Goal: Task Accomplishment & Management: Use online tool/utility

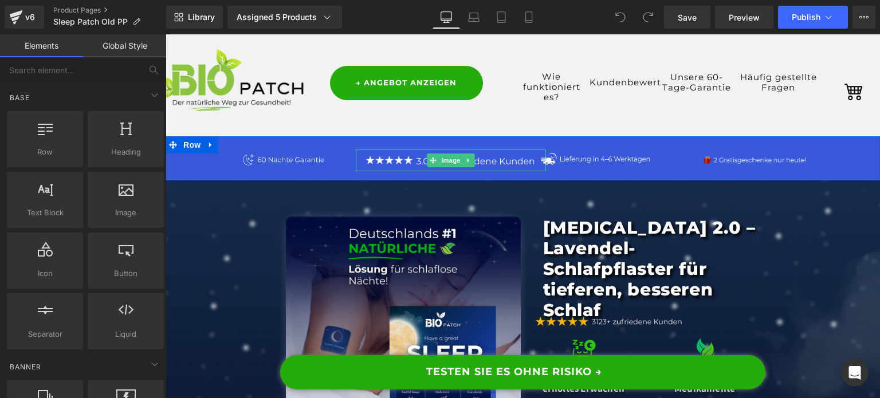
drag, startPoint x: 425, startPoint y: 161, endPoint x: 178, endPoint y: 206, distance: 251.9
click at [429, 161] on icon at bounding box center [432, 160] width 6 height 7
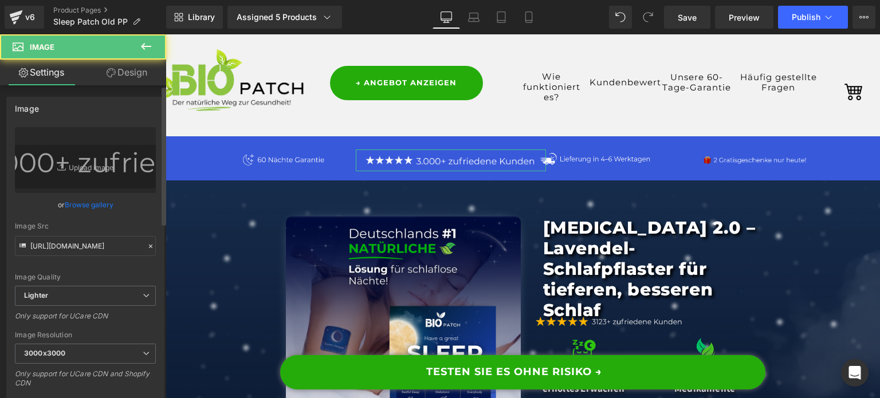
scroll to position [229, 0]
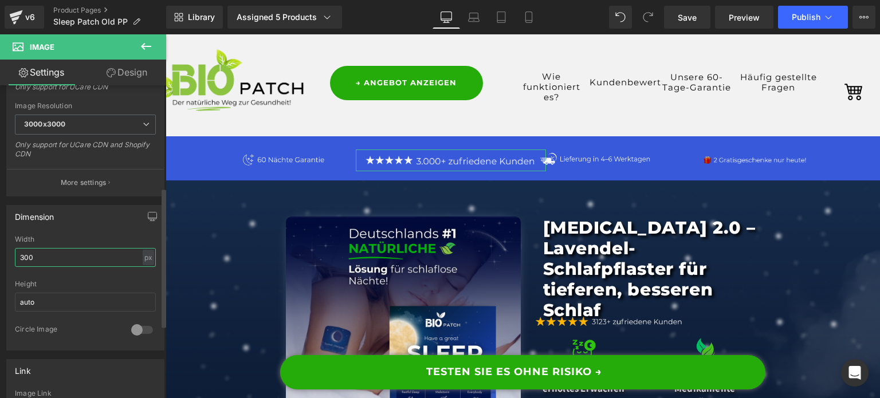
click at [57, 260] on input "300" at bounding box center [85, 257] width 141 height 19
click at [143, 258] on div "px" at bounding box center [148, 257] width 11 height 15
click at [144, 275] on li "%" at bounding box center [148, 275] width 14 height 17
click at [81, 261] on input "300" at bounding box center [85, 257] width 141 height 19
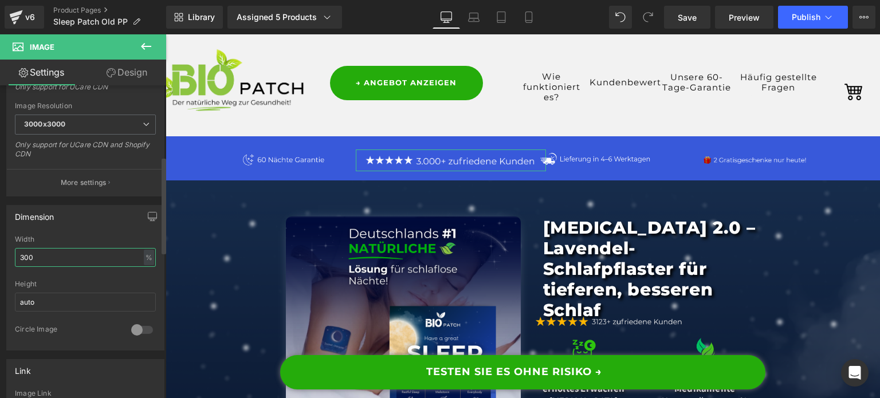
click at [80, 261] on input "300" at bounding box center [85, 257] width 141 height 19
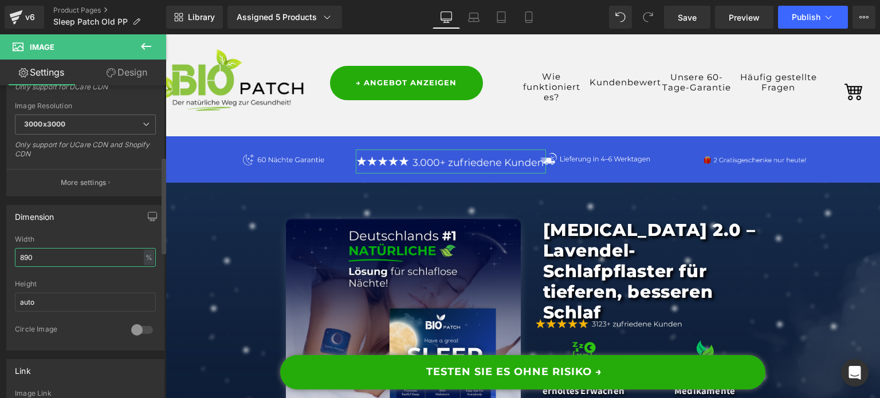
click at [78, 259] on input "890" at bounding box center [85, 257] width 141 height 19
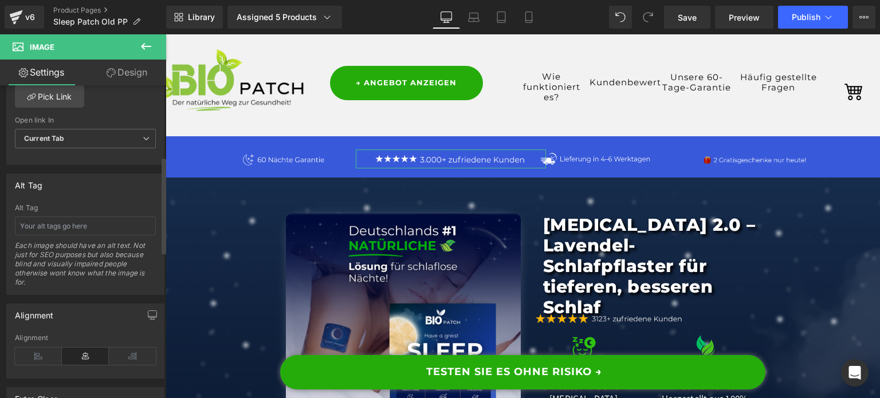
scroll to position [573, 0]
type input "80"
click at [51, 353] on icon at bounding box center [38, 354] width 47 height 17
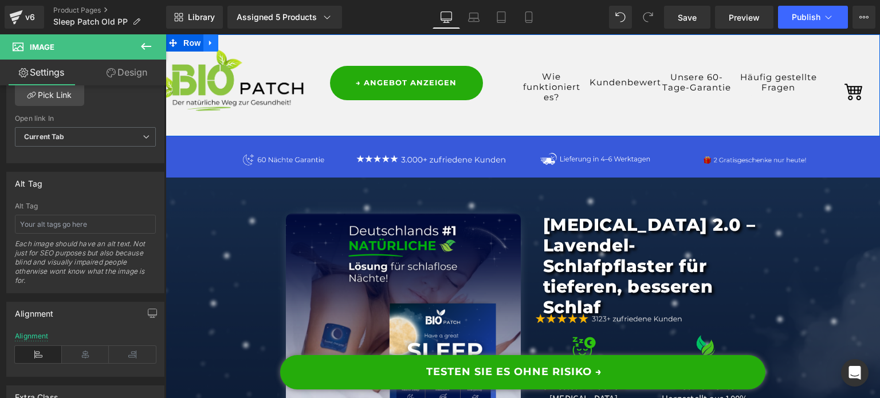
click at [209, 43] on icon at bounding box center [210, 43] width 2 height 5
click at [236, 42] on icon at bounding box center [240, 43] width 8 height 8
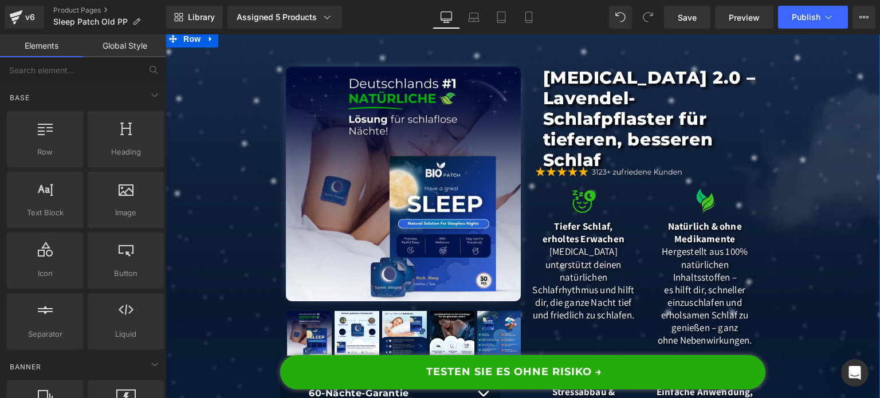
scroll to position [0, 0]
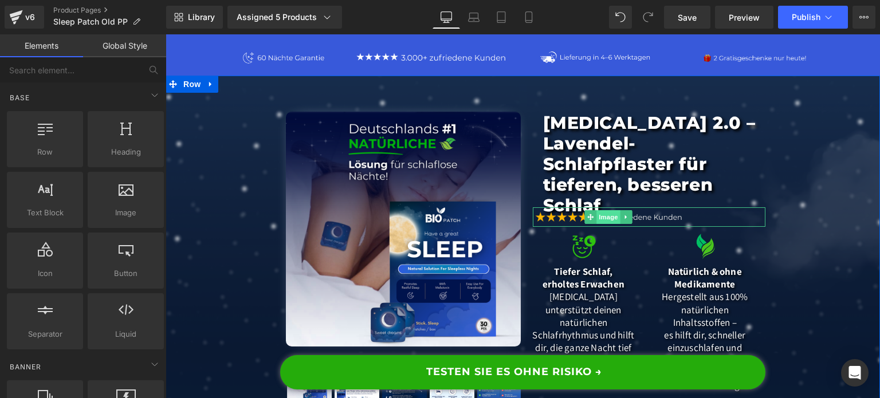
click at [602, 211] on span "Image" at bounding box center [608, 217] width 24 height 14
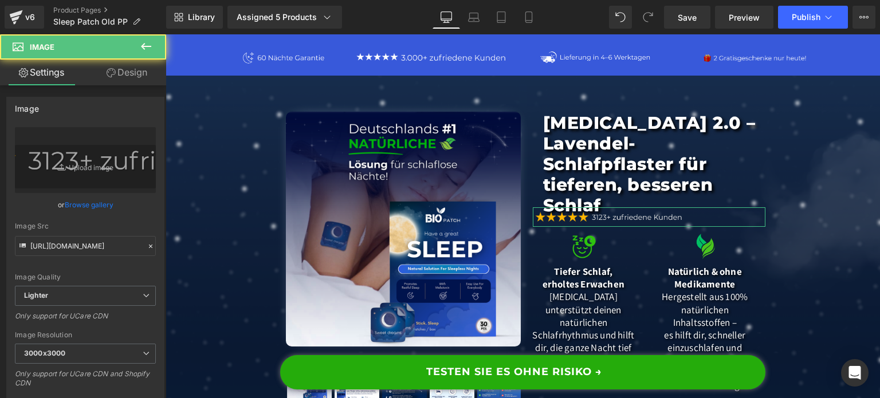
click at [109, 68] on icon at bounding box center [111, 72] width 9 height 9
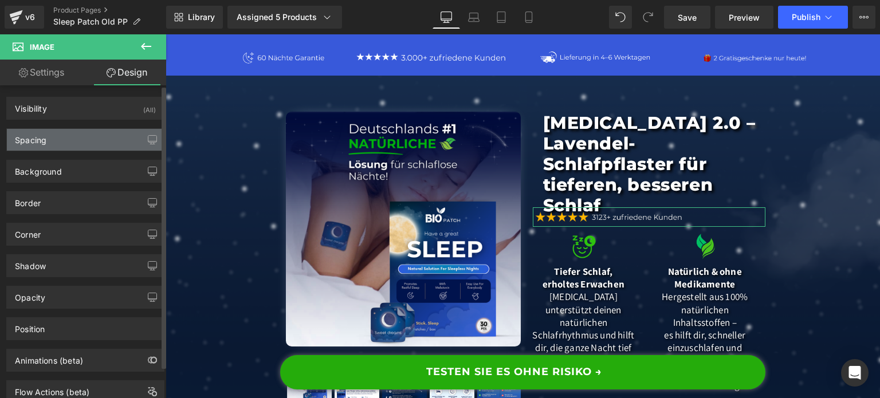
click at [73, 147] on div "Spacing" at bounding box center [85, 140] width 157 height 22
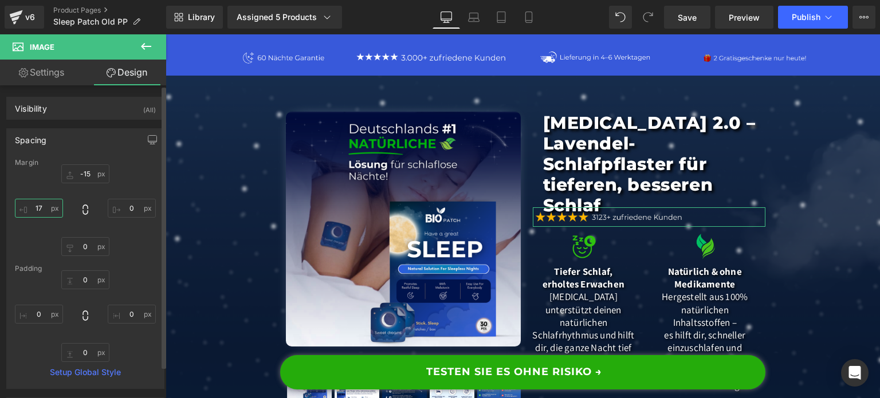
click at [38, 203] on input "text" at bounding box center [39, 208] width 48 height 19
drag, startPoint x: 79, startPoint y: 159, endPoint x: 85, endPoint y: 166, distance: 9.4
click at [79, 159] on div "Margin" at bounding box center [85, 163] width 141 height 8
click at [85, 166] on div "Margin" at bounding box center [85, 163] width 141 height 8
drag, startPoint x: 86, startPoint y: 200, endPoint x: 88, endPoint y: 183, distance: 17.3
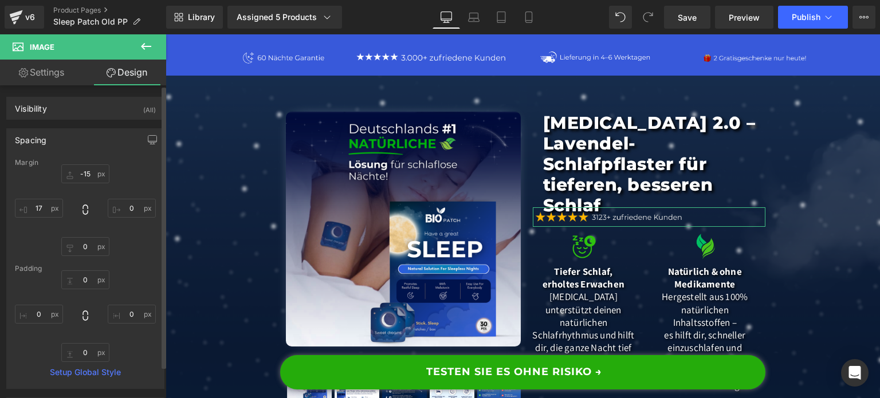
click at [86, 199] on div at bounding box center [85, 210] width 141 height 92
click at [89, 175] on input "text" at bounding box center [85, 173] width 48 height 19
type input "-15,0"
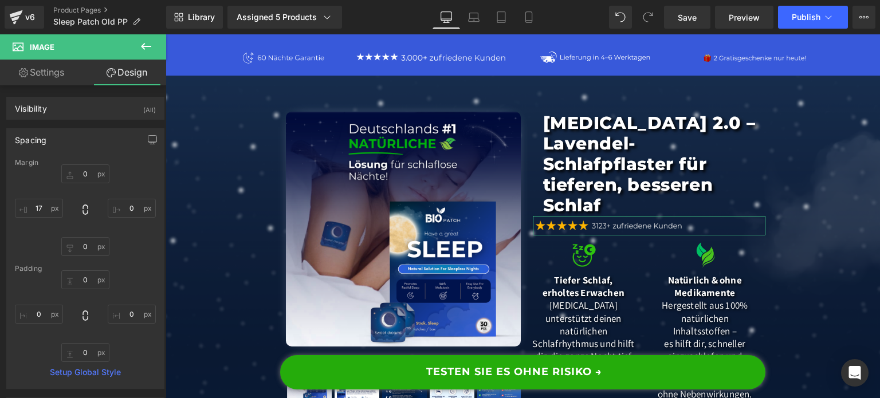
click at [49, 75] on link "Settings" at bounding box center [41, 73] width 83 height 26
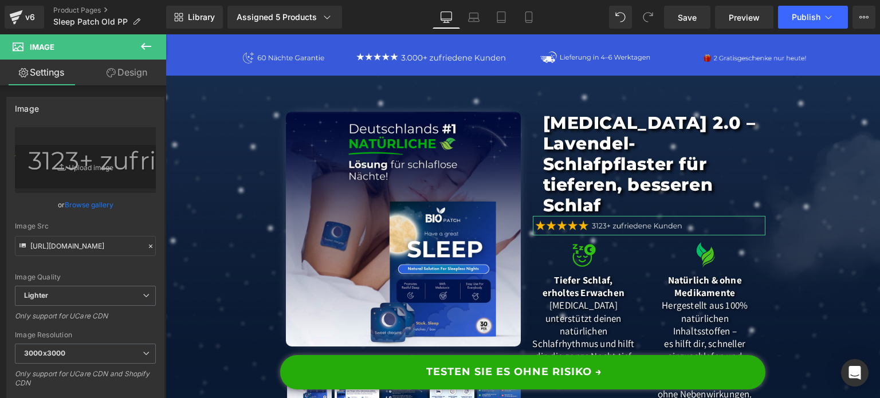
click at [130, 80] on link "Design" at bounding box center [126, 73] width 83 height 26
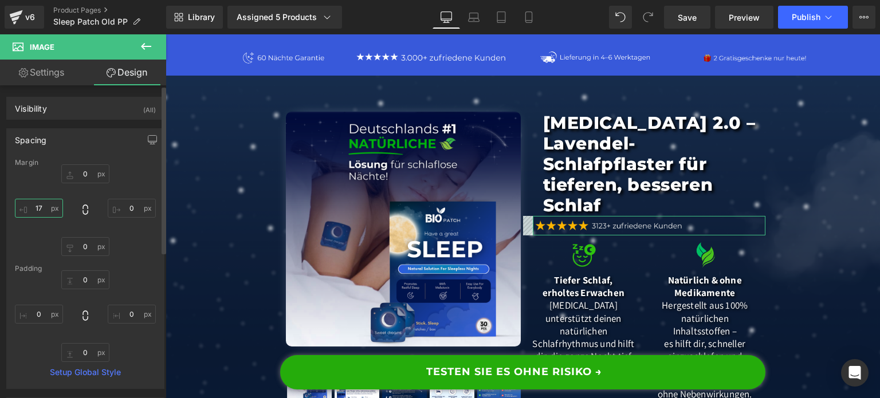
click at [49, 211] on input "text" at bounding box center [39, 208] width 48 height 19
type input "30"
click at [50, 76] on link "Settings" at bounding box center [41, 73] width 83 height 26
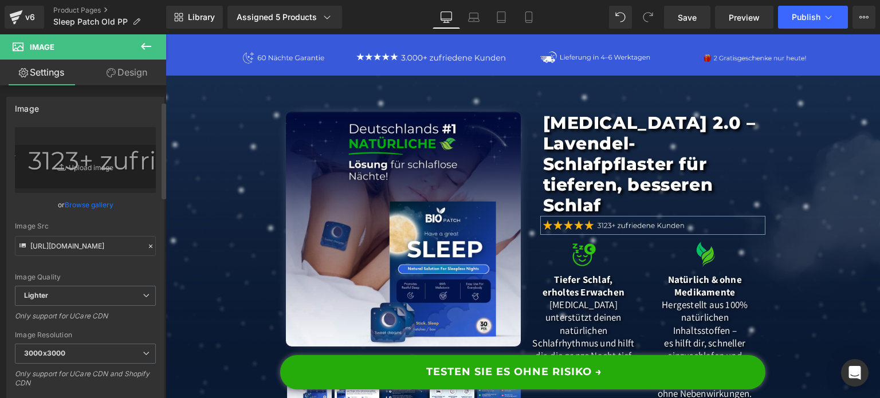
scroll to position [172, 0]
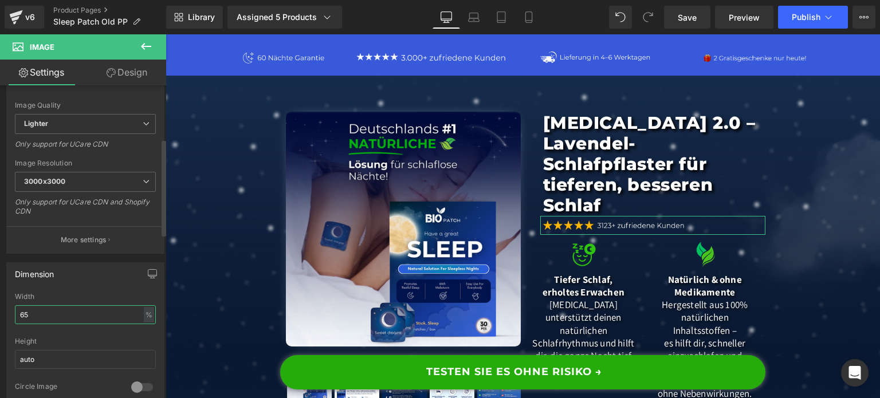
click at [55, 314] on input "65" at bounding box center [85, 314] width 141 height 19
type input "70"
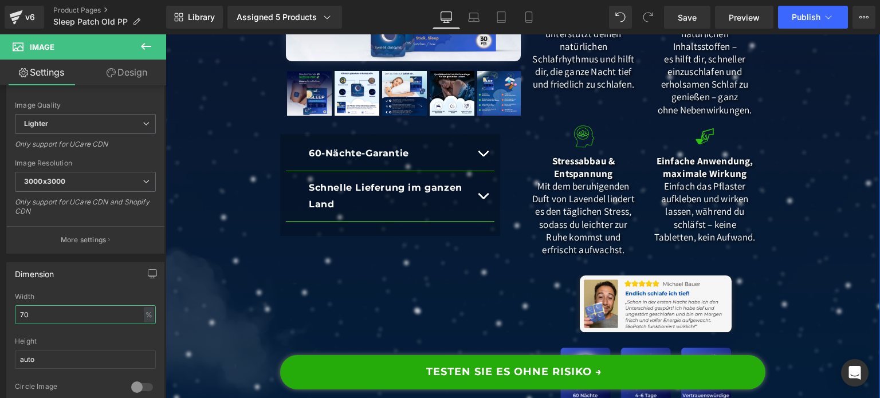
scroll to position [286, 0]
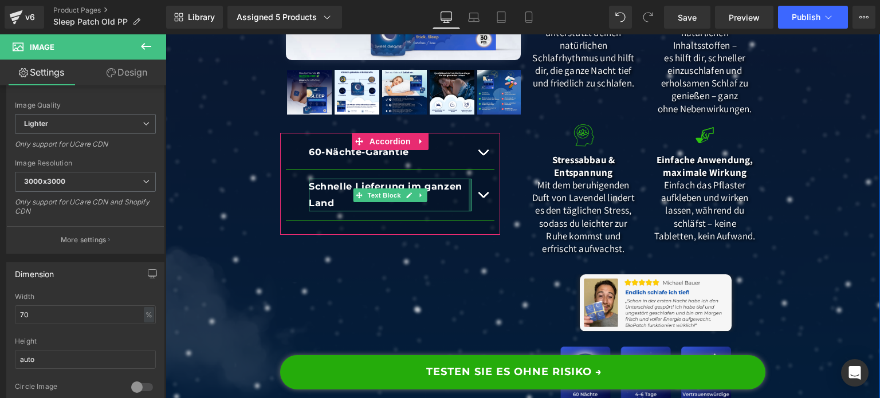
click at [468, 192] on div at bounding box center [469, 195] width 3 height 33
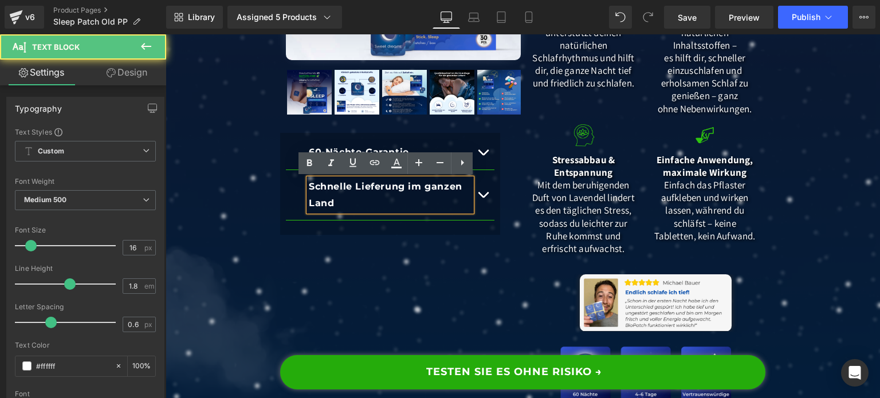
click at [472, 193] on button "button" at bounding box center [482, 195] width 23 height 50
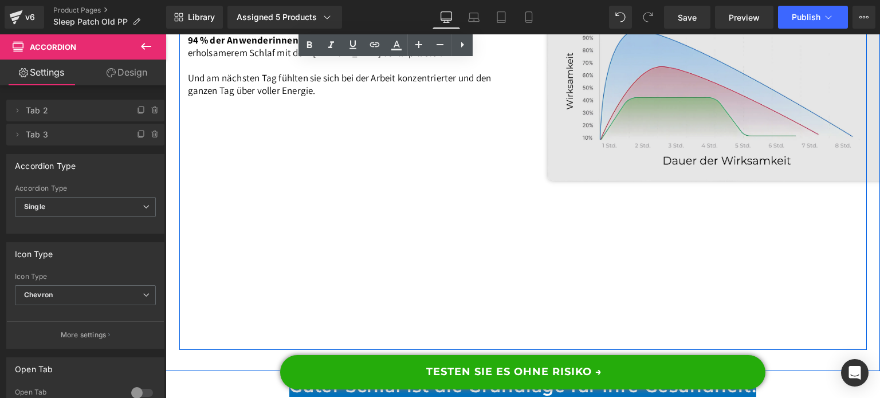
scroll to position [1374, 0]
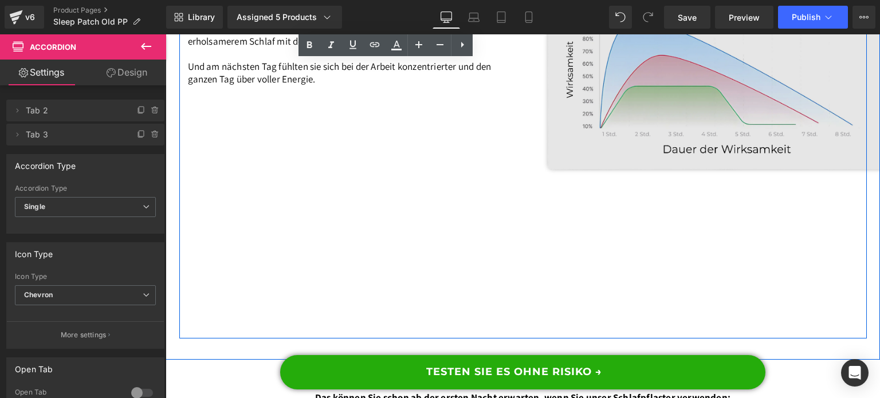
click at [668, 125] on img at bounding box center [723, 141] width 384 height 384
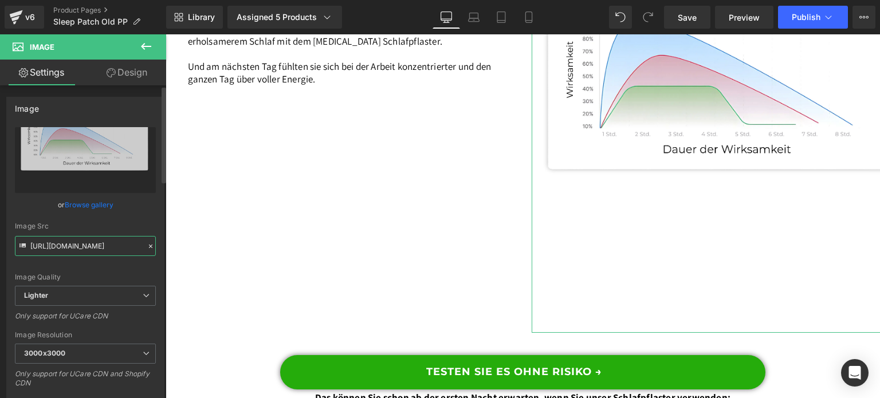
click at [57, 247] on input "[URL][DOMAIN_NAME]" at bounding box center [85, 246] width 141 height 20
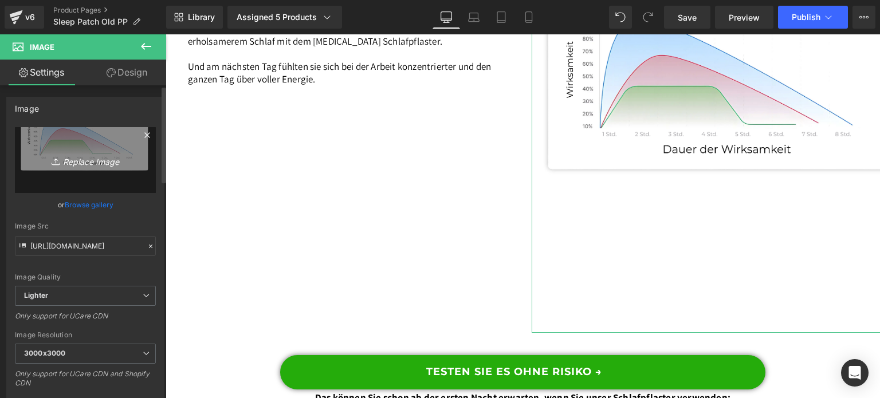
click at [95, 157] on icon "Replace Image" at bounding box center [86, 160] width 92 height 14
type input "C:\fakepath\DE _8_.png"
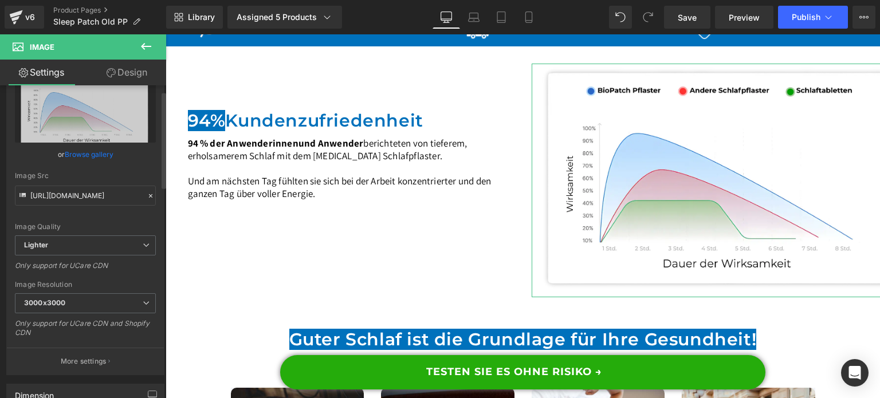
scroll to position [286, 0]
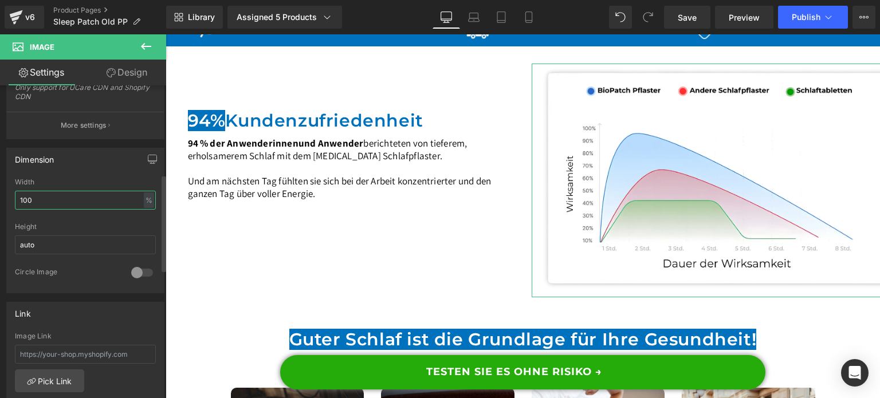
click at [69, 191] on input "100" at bounding box center [85, 200] width 141 height 19
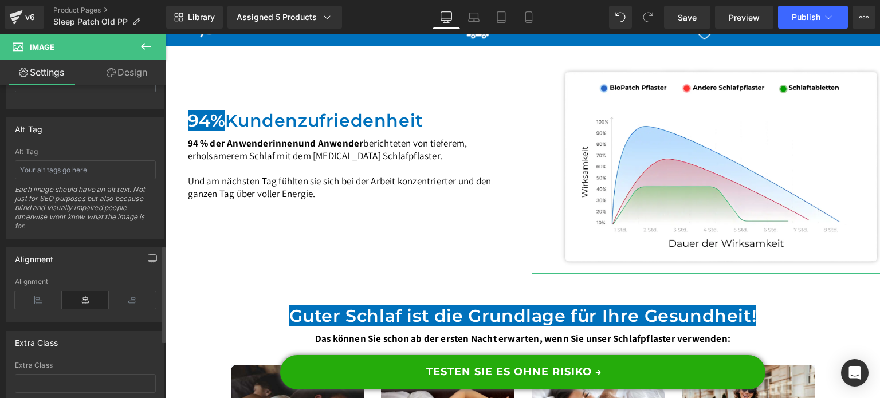
scroll to position [630, 0]
type input "90"
click at [39, 289] on icon at bounding box center [38, 297] width 47 height 17
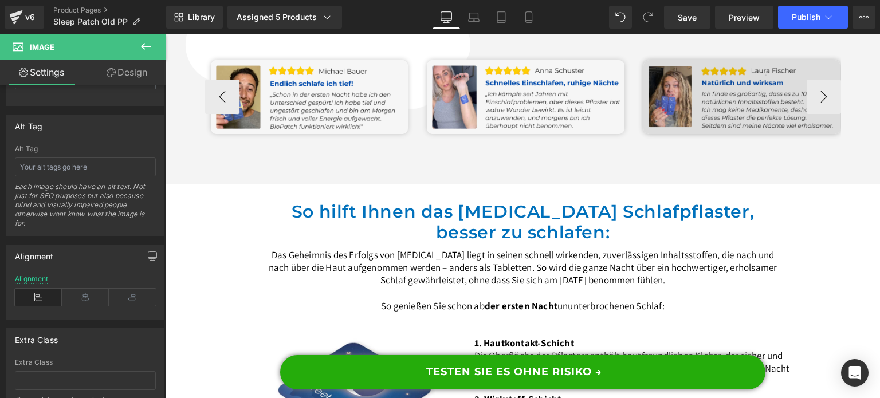
scroll to position [2462, 0]
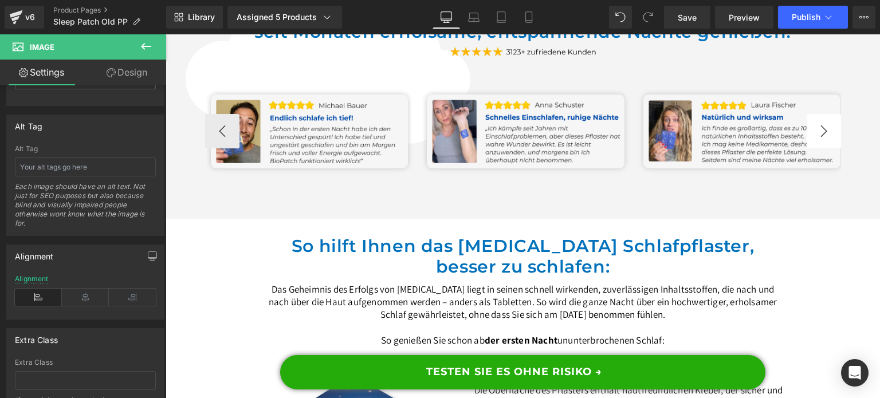
click at [811, 148] on button "›" at bounding box center [823, 131] width 34 height 34
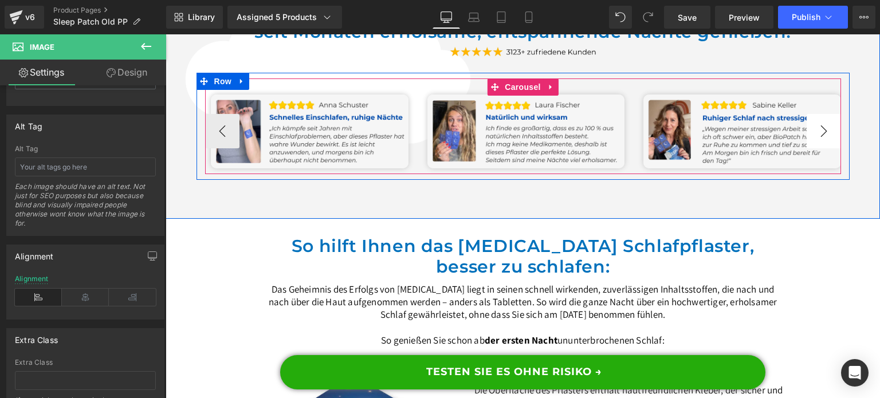
click at [811, 148] on button "›" at bounding box center [823, 131] width 34 height 34
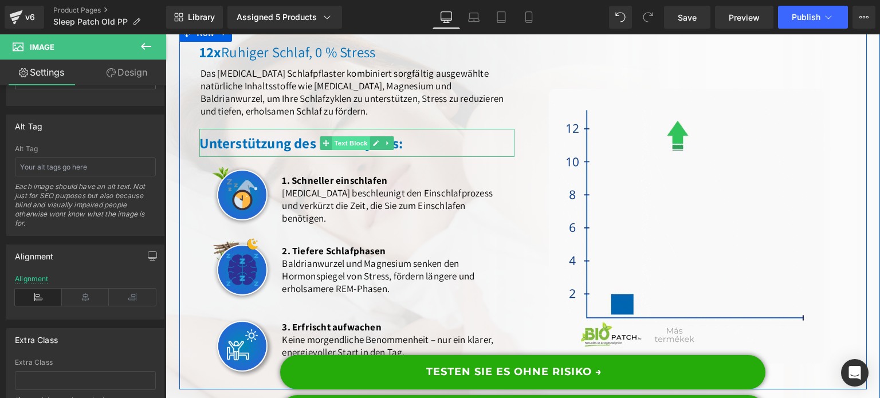
scroll to position [4409, 0]
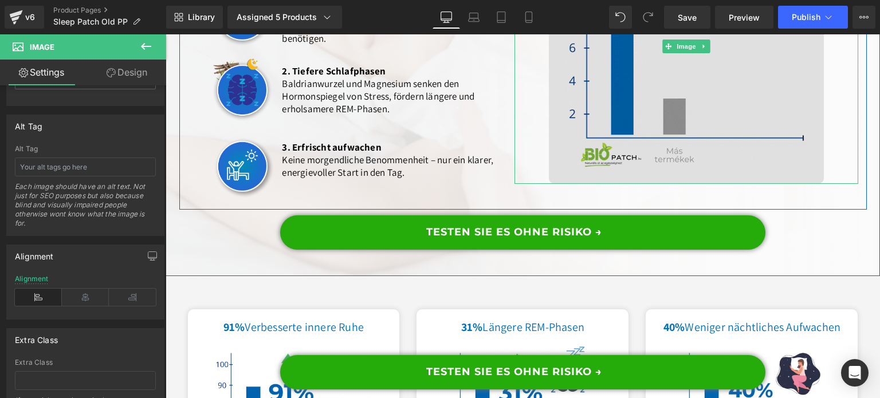
click at [675, 154] on img at bounding box center [686, 46] width 275 height 275
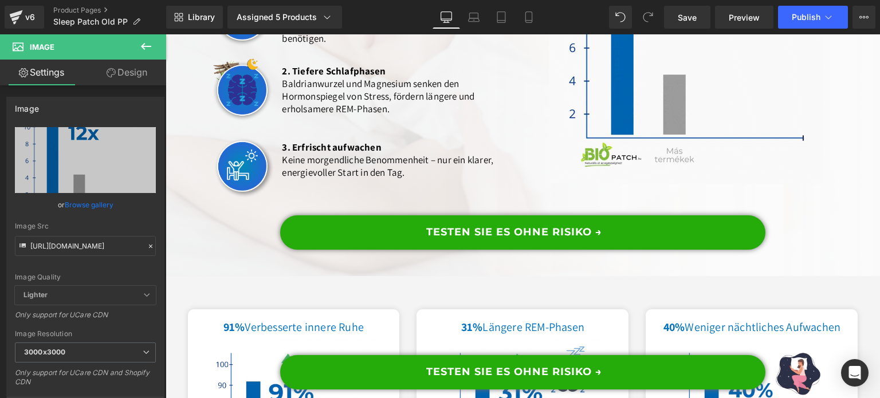
click at [149, 57] on button at bounding box center [146, 46] width 40 height 25
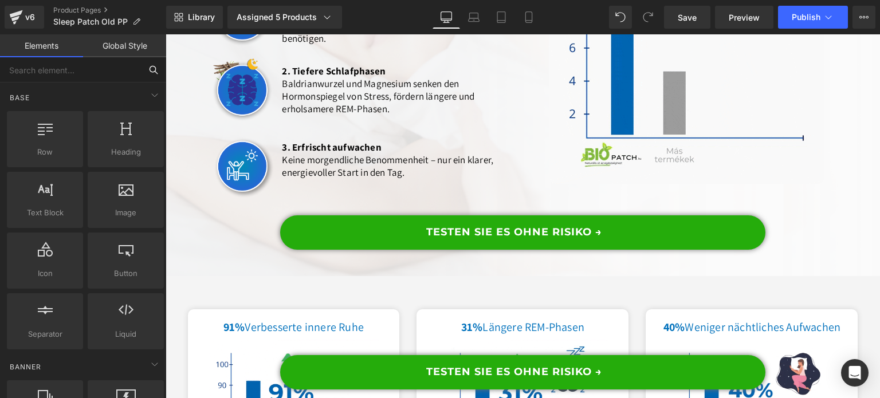
click at [91, 64] on input "text" at bounding box center [70, 69] width 141 height 25
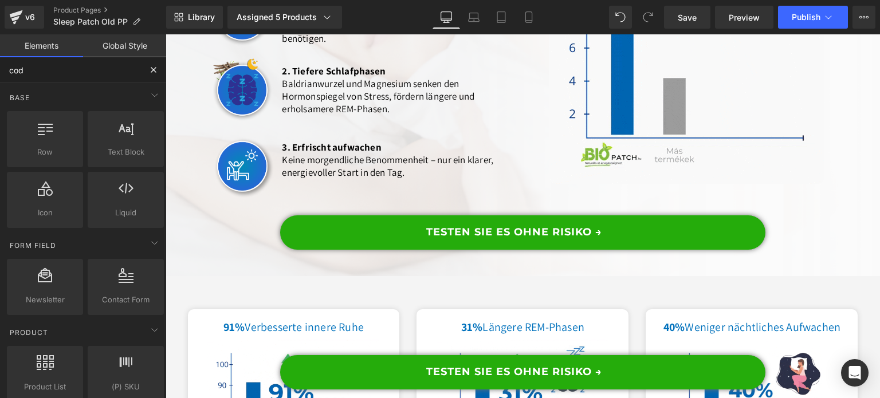
type input "code"
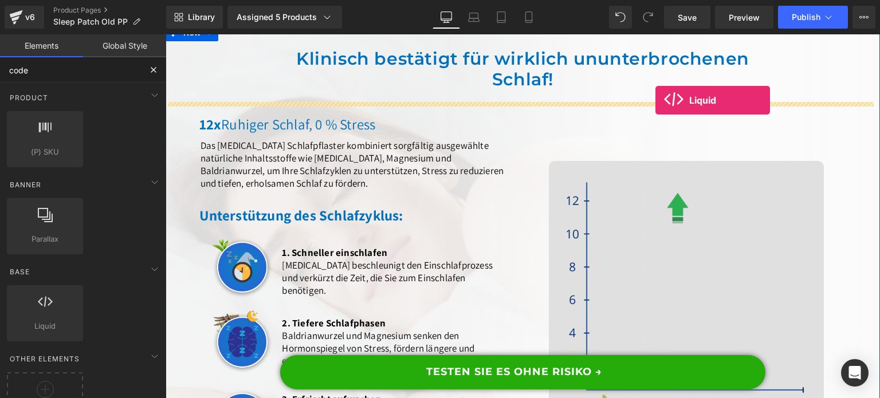
scroll to position [4134, 0]
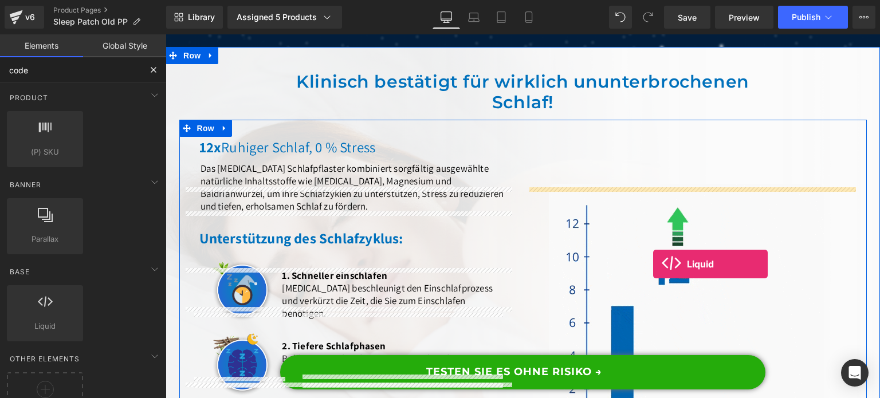
drag, startPoint x: 321, startPoint y: 336, endPoint x: 653, endPoint y: 265, distance: 339.1
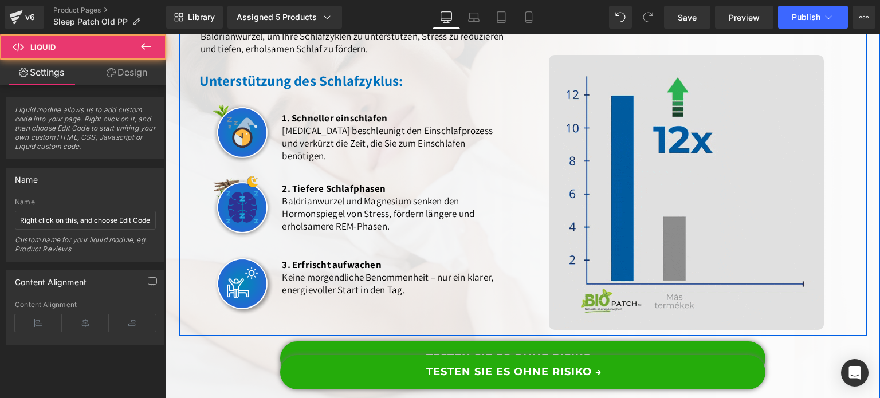
scroll to position [4306, 0]
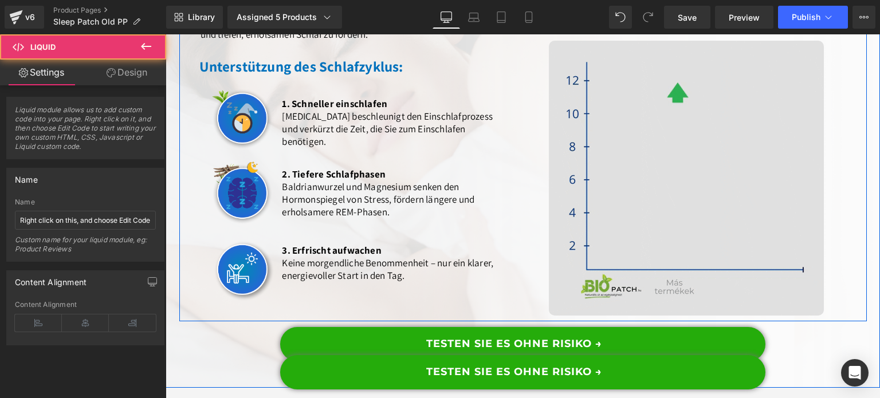
click at [701, 194] on img at bounding box center [686, 178] width 275 height 275
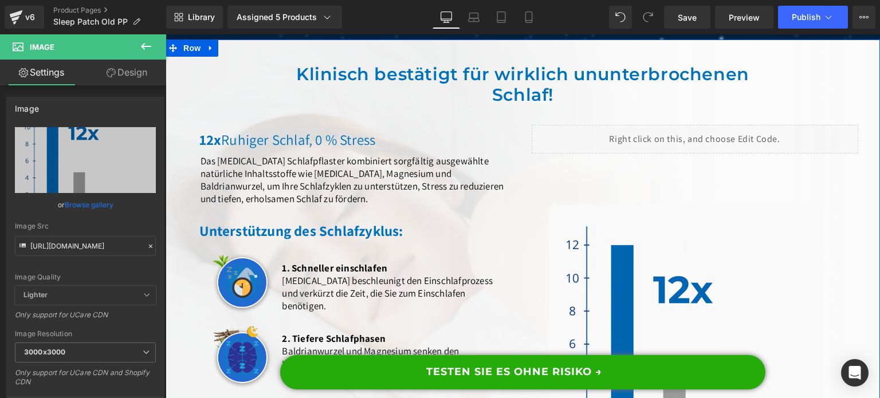
scroll to position [4134, 0]
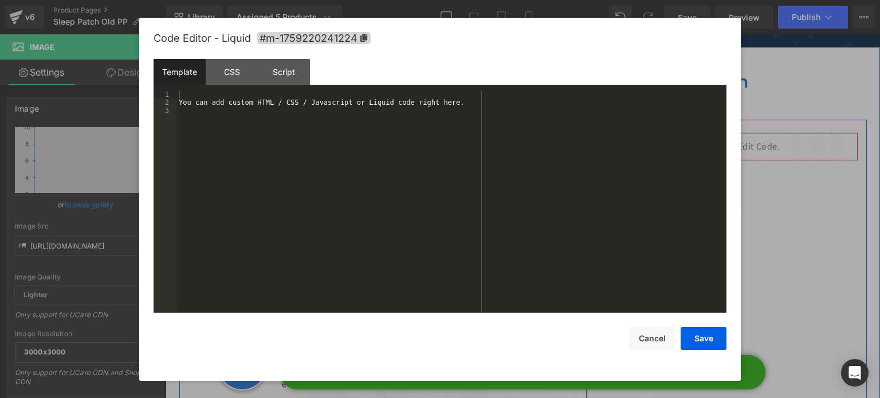
click at [705, 161] on div "Liquid" at bounding box center [694, 146] width 326 height 29
click at [317, 112] on div "You can add custom HTML / CSS / Javascript or Liquid code right here." at bounding box center [451, 209] width 550 height 239
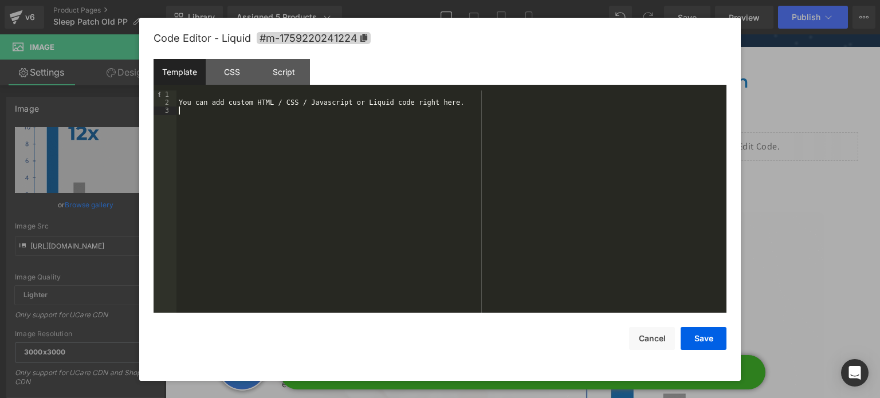
click at [320, 113] on div "You can add custom HTML / CSS / Javascript or Liquid code right here." at bounding box center [451, 209] width 550 height 239
click at [320, 115] on div "You can add custom HTML / CSS / Javascript or Liquid code right here." at bounding box center [451, 209] width 550 height 239
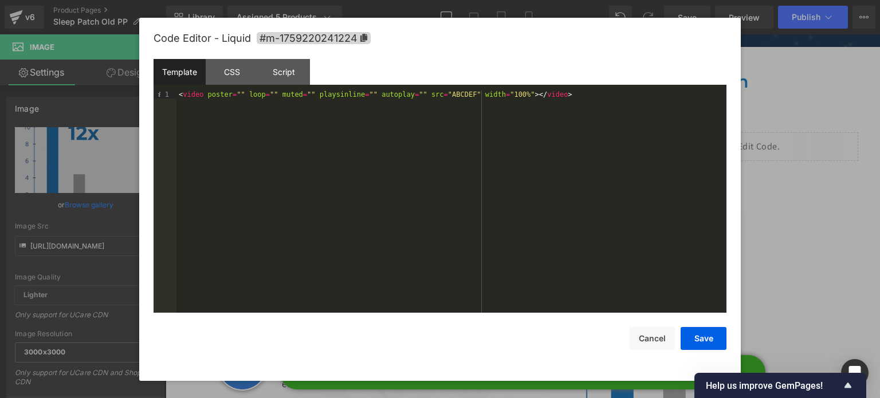
click at [424, 92] on div "< video poster = "" loop = "" muted = "" playsinline = "" autoplay = "" src = "…" at bounding box center [451, 209] width 550 height 239
click at [460, 128] on div "< video poster = "" loop = "" muted = "" playsinline = "" autoplay = "" src = "…" at bounding box center [451, 209] width 550 height 239
click at [686, 338] on button "Save" at bounding box center [703, 338] width 46 height 23
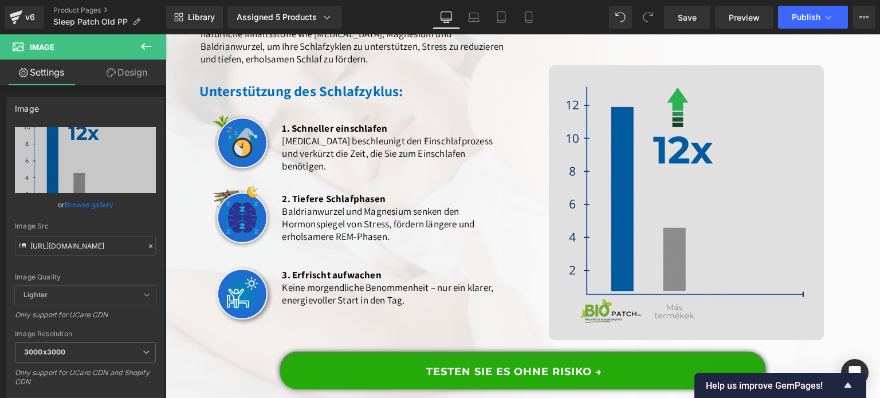
scroll to position [4363, 0]
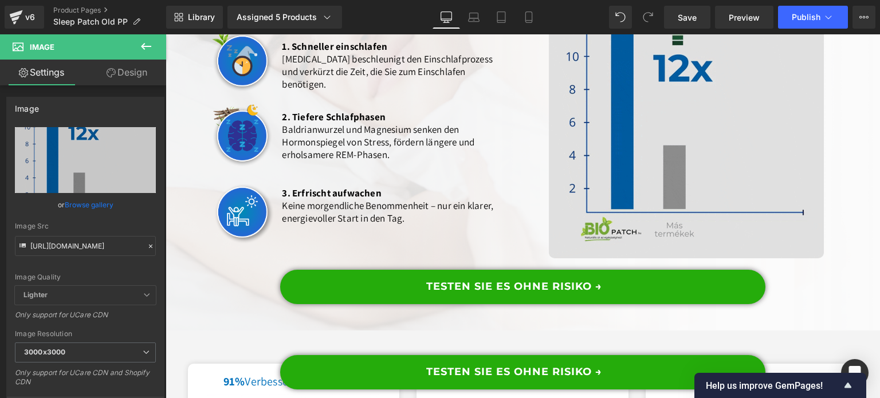
click at [715, 183] on img at bounding box center [686, 120] width 275 height 275
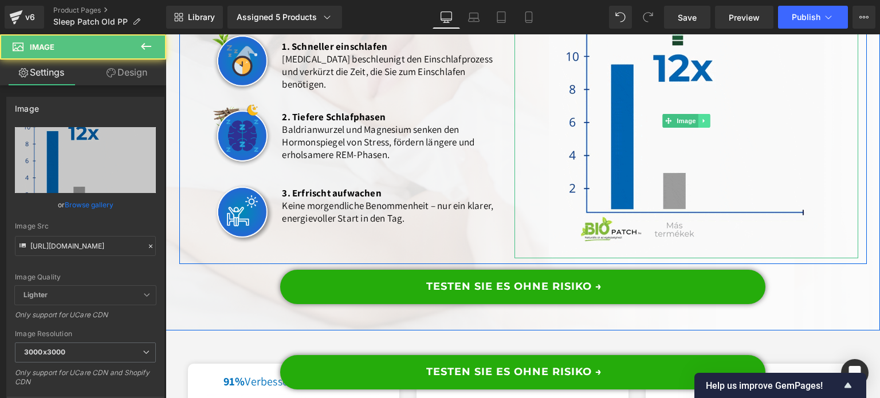
click at [703, 128] on link at bounding box center [703, 121] width 12 height 14
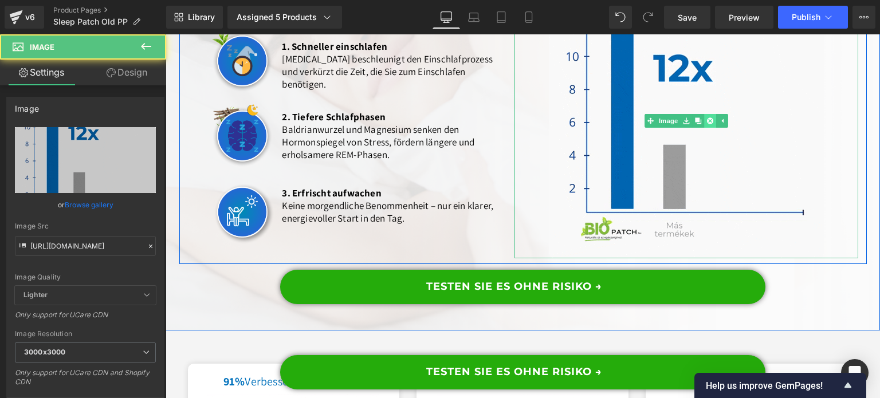
click at [709, 128] on link at bounding box center [710, 121] width 12 height 14
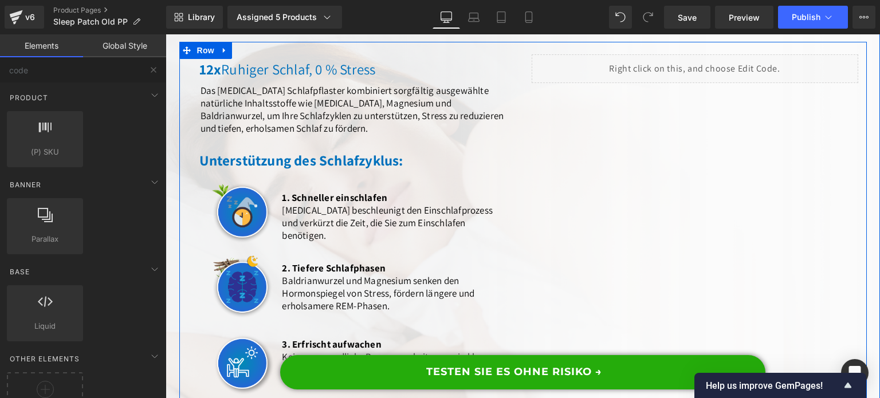
scroll to position [4249, 0]
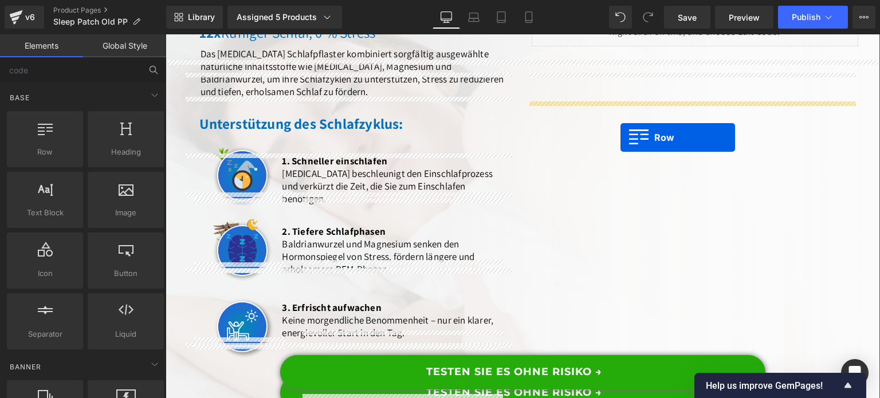
drag, startPoint x: 241, startPoint y: 188, endPoint x: 620, endPoint y: 137, distance: 382.4
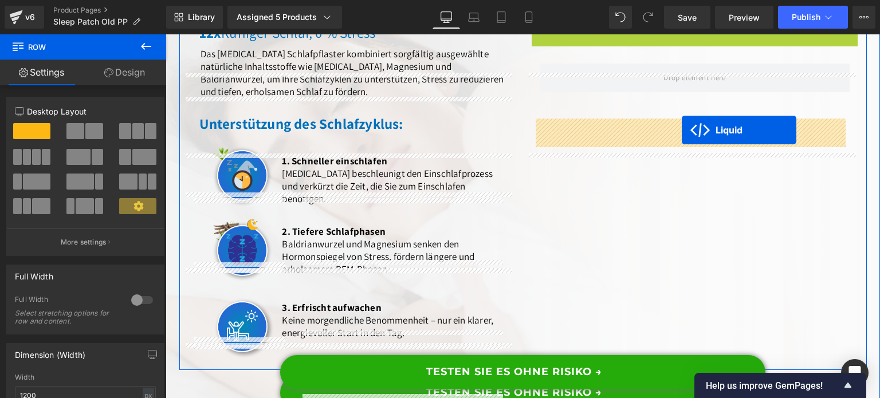
drag, startPoint x: 674, startPoint y: 84, endPoint x: 658, endPoint y: 126, distance: 44.8
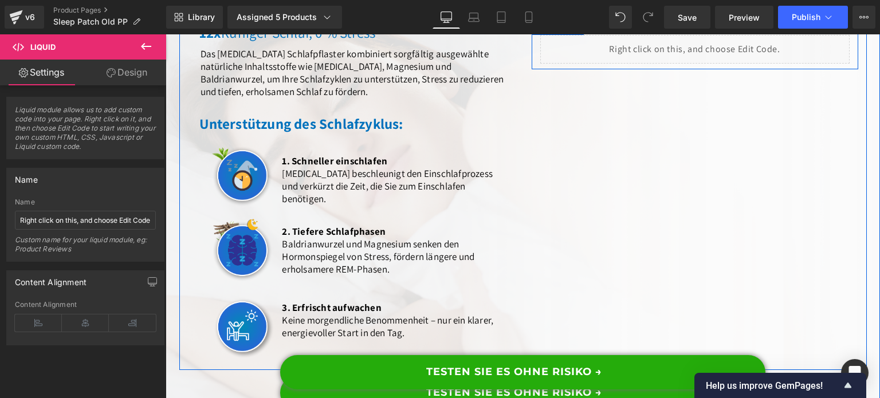
click at [575, 29] on icon at bounding box center [576, 25] width 2 height 5
click at [588, 30] on icon at bounding box center [591, 26] width 8 height 8
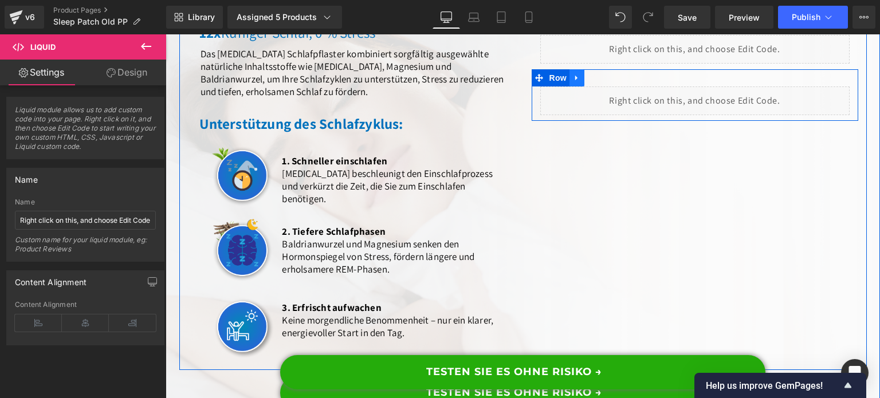
click at [579, 86] on link at bounding box center [576, 77] width 15 height 17
click at [602, 82] on icon at bounding box center [606, 78] width 8 height 8
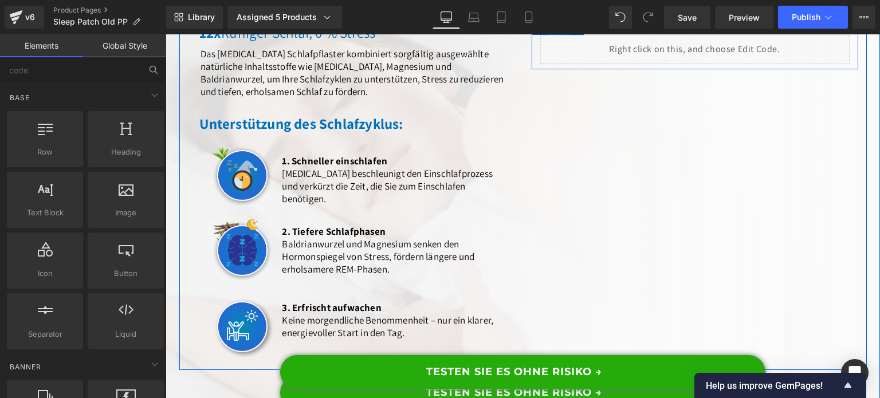
click at [556, 36] on span "Row" at bounding box center [557, 26] width 23 height 17
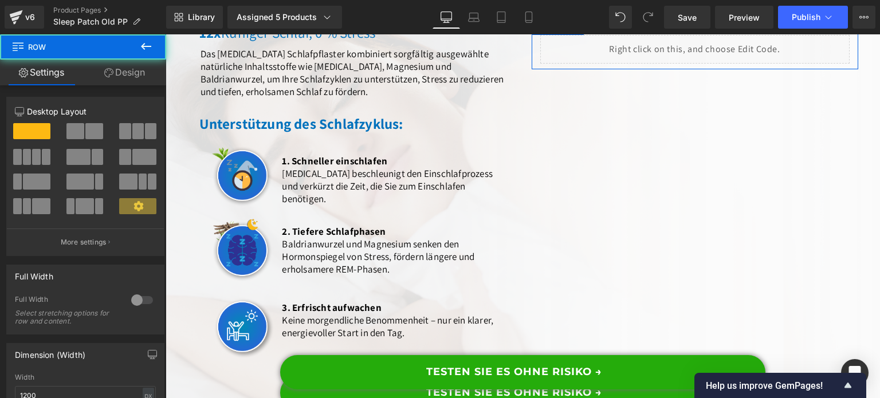
click at [131, 75] on link "Design" at bounding box center [124, 73] width 83 height 26
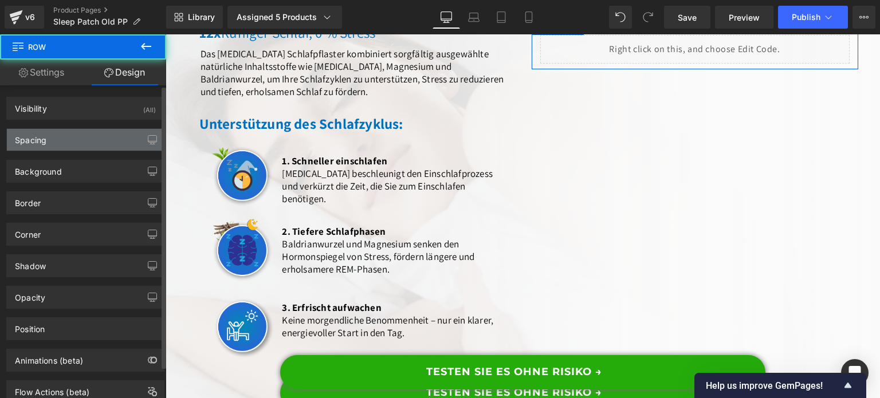
click at [90, 131] on div "Spacing" at bounding box center [85, 140] width 157 height 22
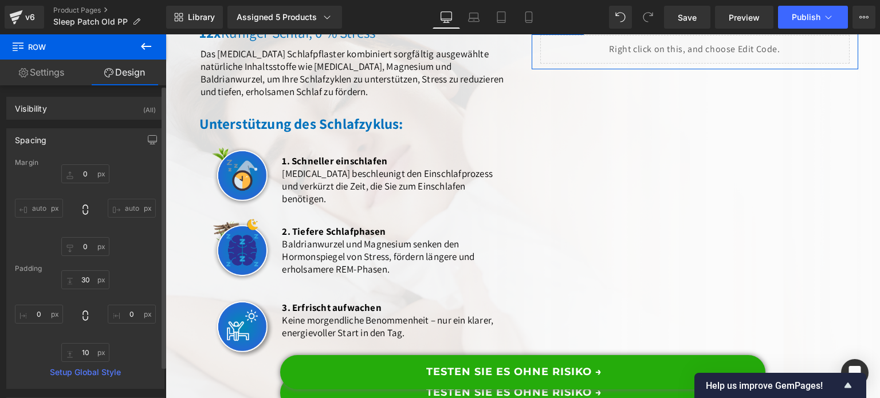
click at [81, 290] on div at bounding box center [85, 316] width 141 height 92
click at [81, 287] on input "text" at bounding box center [85, 279] width 48 height 19
type input "0"
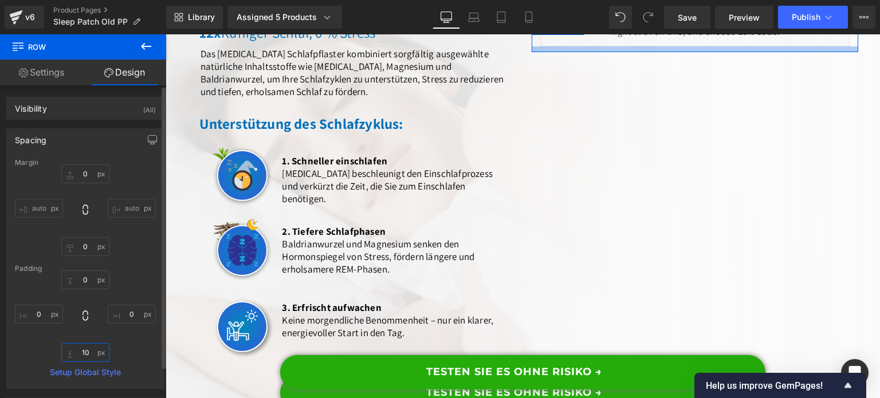
click at [88, 349] on input "text" at bounding box center [85, 352] width 48 height 19
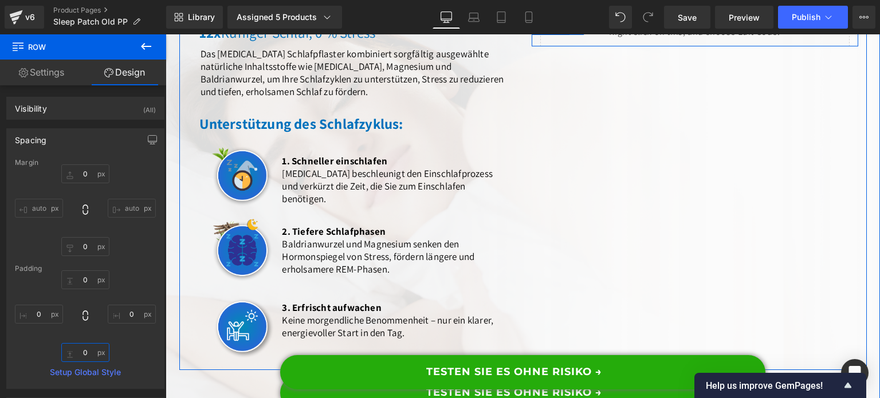
type input "0"
click at [574, 35] on link at bounding box center [576, 26] width 15 height 17
click at [587, 30] on icon at bounding box center [591, 26] width 8 height 8
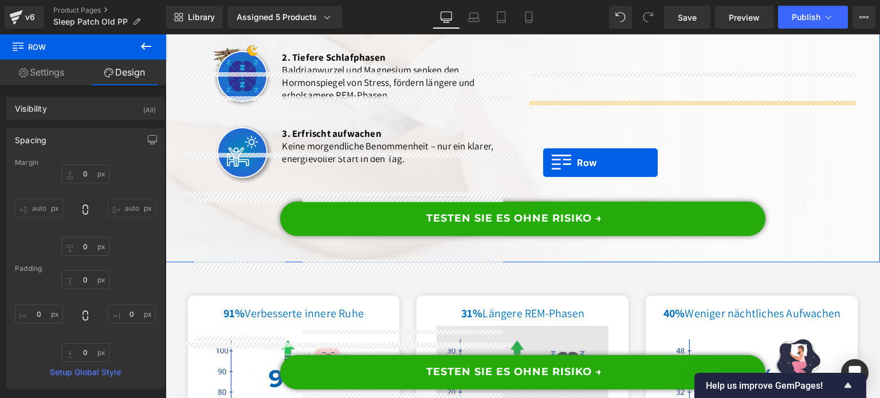
scroll to position [4650, 0]
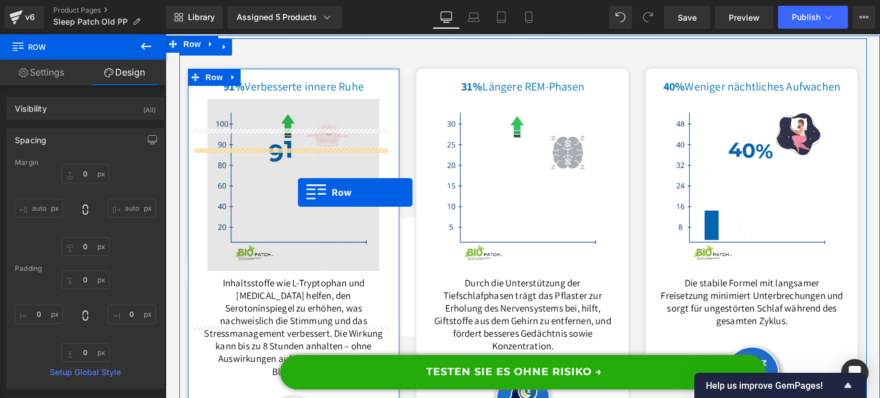
drag, startPoint x: 553, startPoint y: 105, endPoint x: 298, endPoint y: 192, distance: 269.4
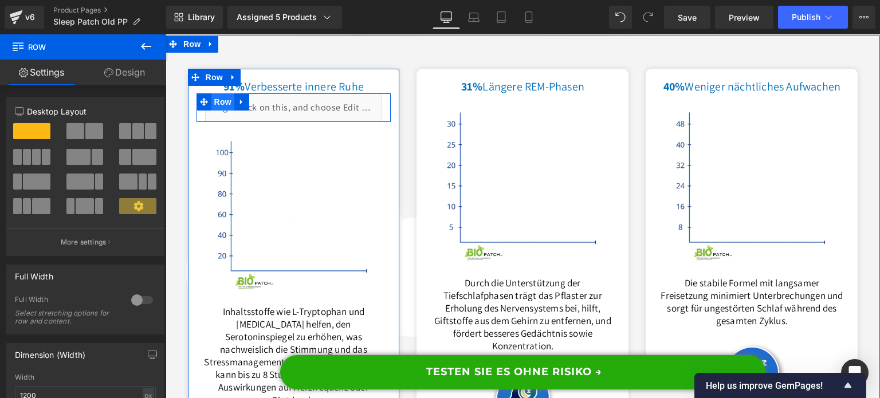
click at [218, 111] on span "Row" at bounding box center [222, 101] width 23 height 17
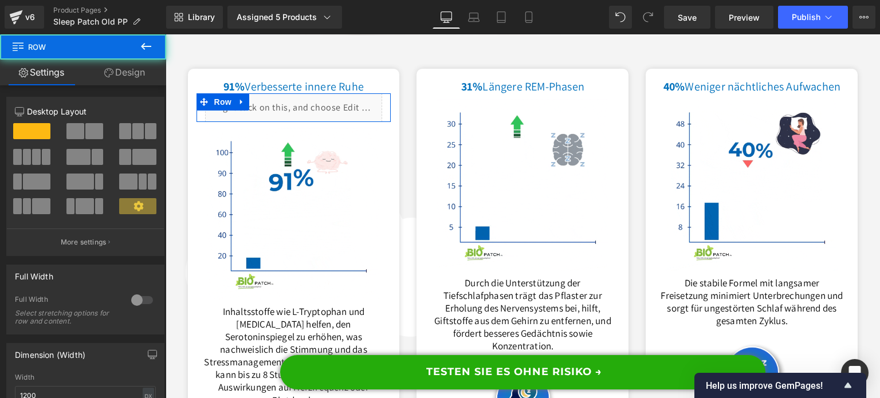
click at [99, 81] on link "Design" at bounding box center [124, 73] width 83 height 26
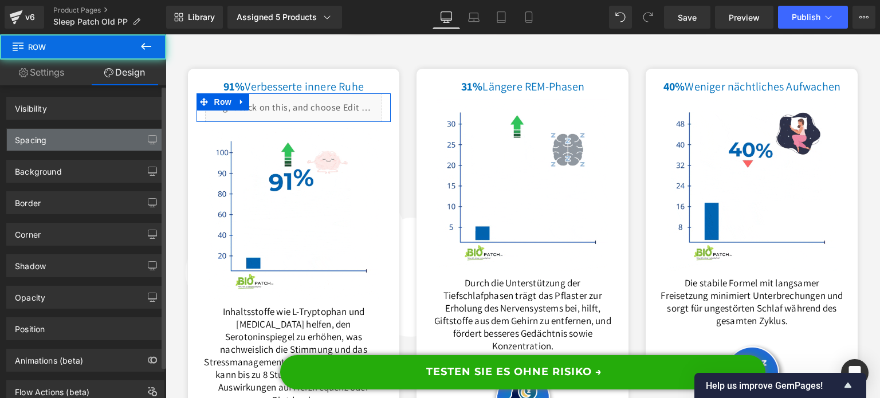
click at [73, 132] on div "Spacing" at bounding box center [85, 140] width 157 height 22
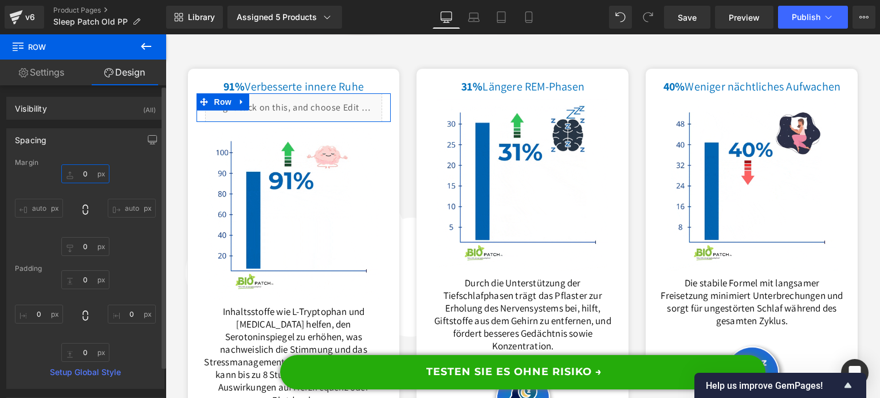
click at [90, 176] on input "text" at bounding box center [85, 173] width 48 height 19
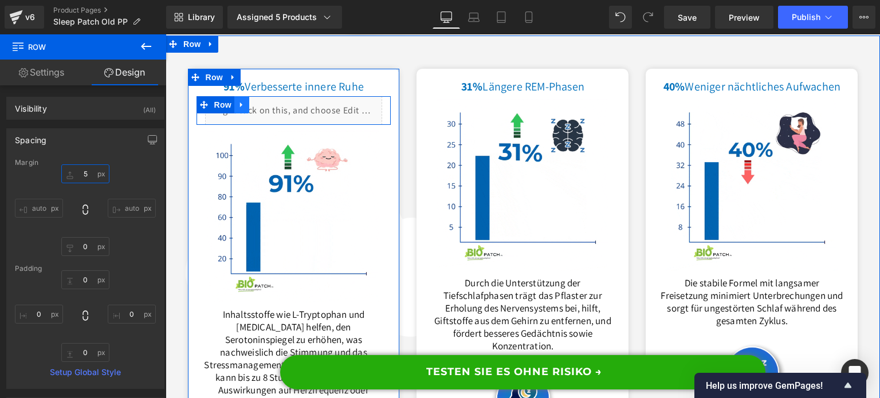
type input "5"
click at [238, 109] on icon at bounding box center [242, 104] width 8 height 9
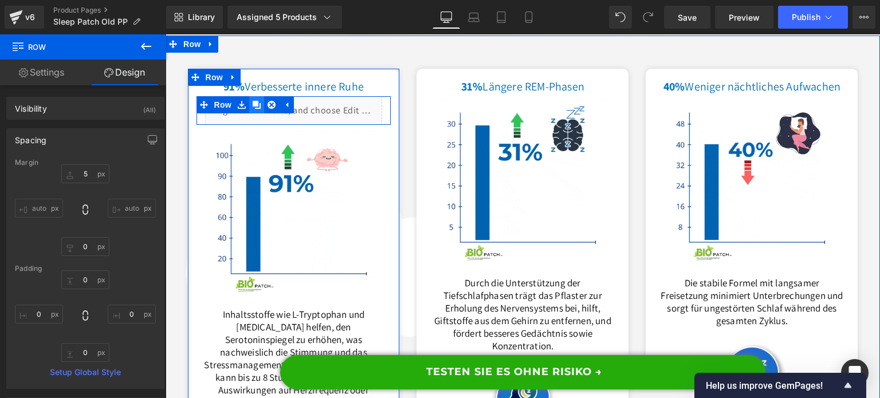
click at [253, 109] on icon at bounding box center [257, 104] width 8 height 9
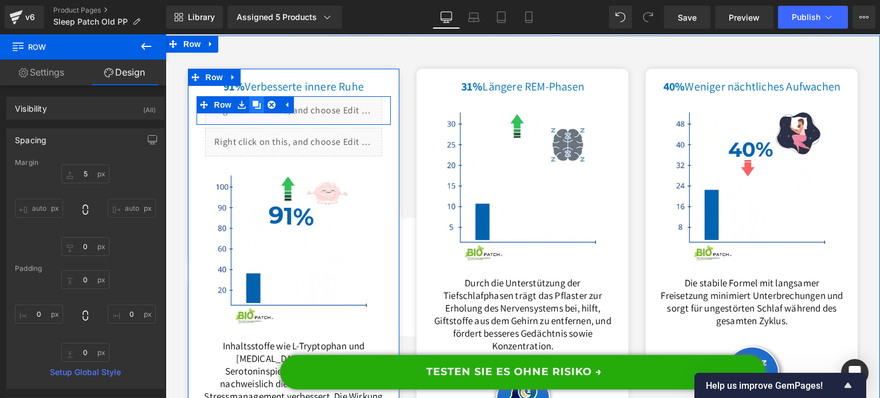
click at [253, 109] on icon at bounding box center [257, 104] width 8 height 9
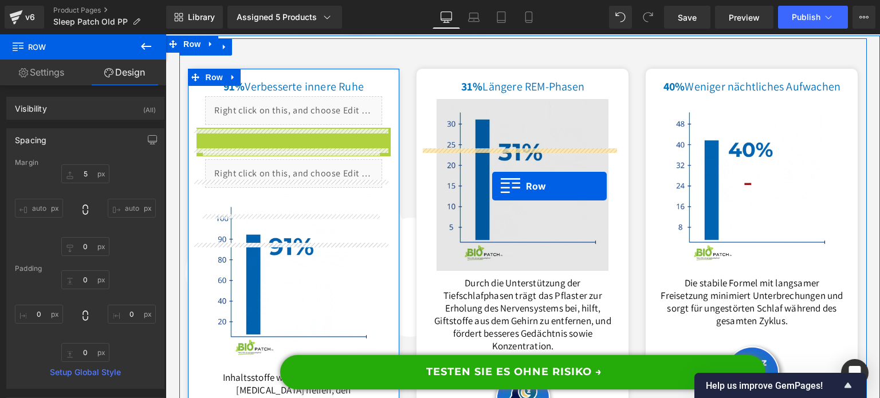
drag, startPoint x: 226, startPoint y: 191, endPoint x: 492, endPoint y: 186, distance: 265.7
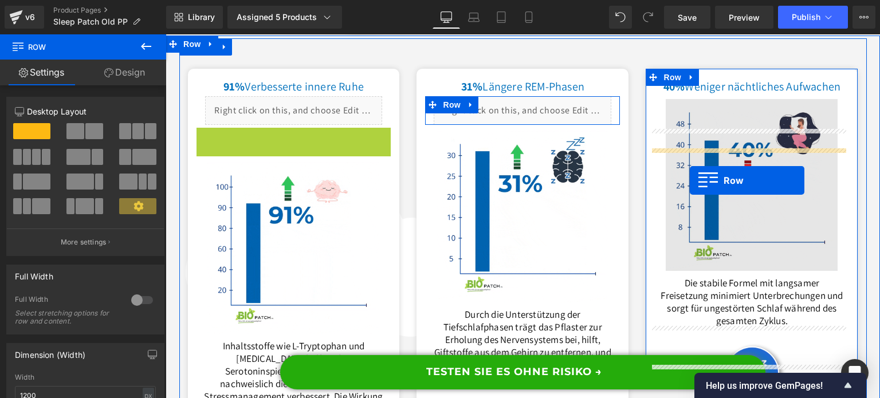
drag, startPoint x: 226, startPoint y: 196, endPoint x: 689, endPoint y: 180, distance: 463.5
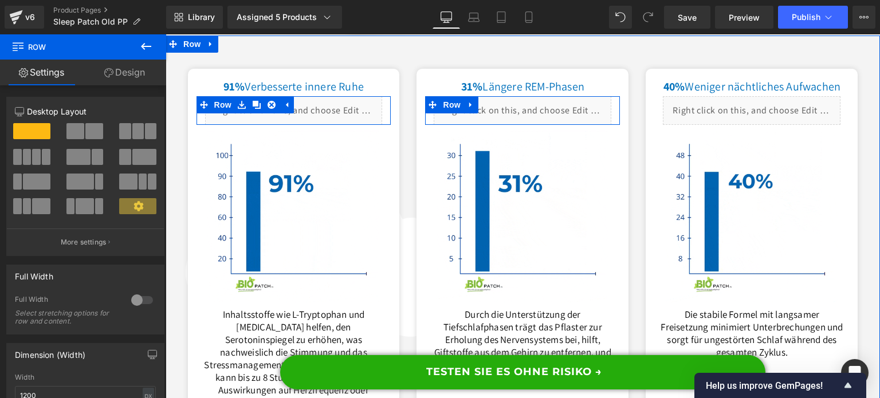
click at [305, 125] on div "Liquid" at bounding box center [294, 110] width 178 height 29
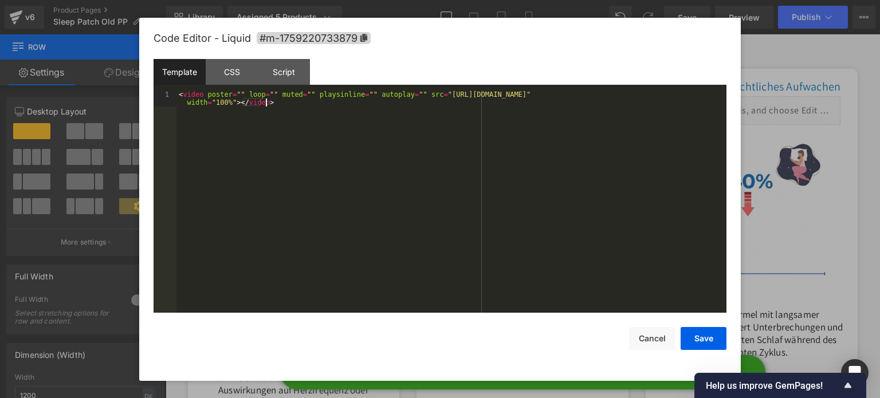
click at [313, 184] on div "< video poster = "" loop = "" muted = "" playsinline = "" autoplay = "" src = "…" at bounding box center [451, 217] width 550 height 255
click at [703, 334] on button "Save" at bounding box center [703, 338] width 46 height 23
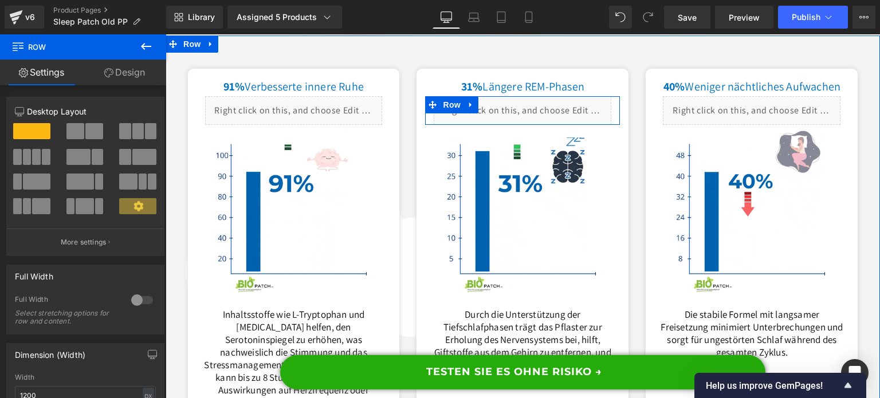
click at [538, 125] on div "Liquid" at bounding box center [522, 110] width 178 height 29
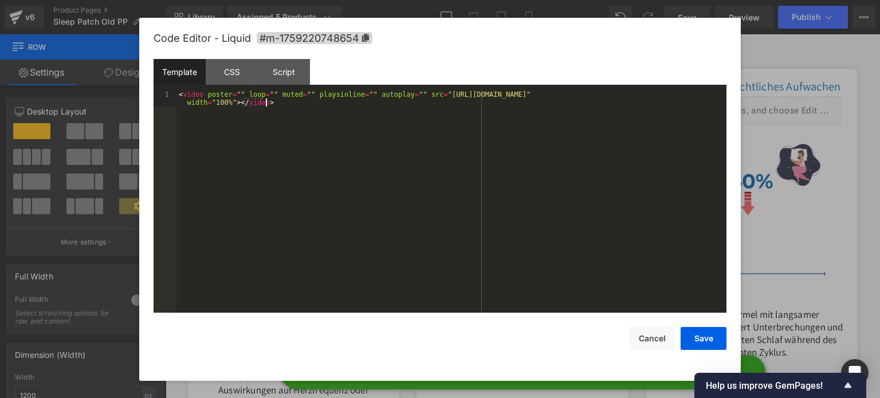
click at [513, 169] on div "< video poster = "" loop = "" muted = "" playsinline = "" autoplay = "" src = "…" at bounding box center [451, 217] width 550 height 255
click at [705, 335] on button "Save" at bounding box center [703, 338] width 46 height 23
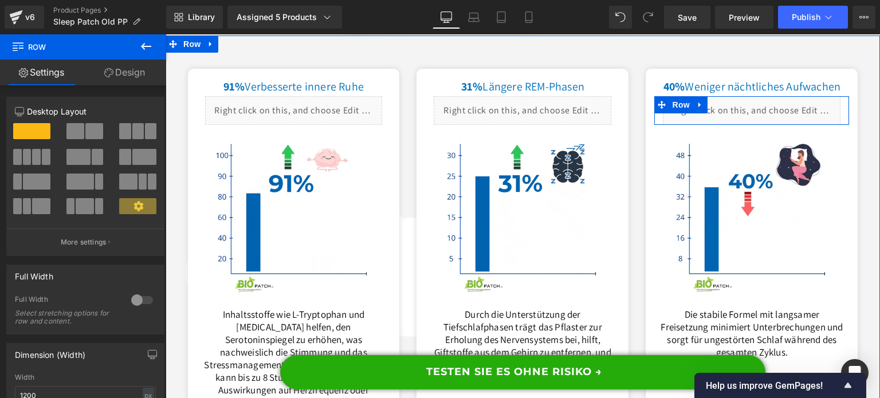
click at [761, 125] on div "Liquid" at bounding box center [751, 110] width 178 height 29
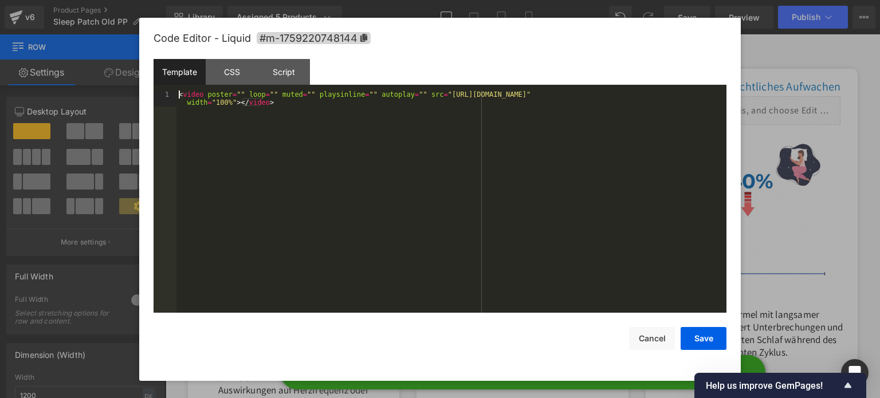
click at [559, 165] on div "< video poster = "" loop = "" muted = "" playsinline = "" autoplay = "" src = "…" at bounding box center [451, 217] width 550 height 255
click at [696, 335] on button "Save" at bounding box center [703, 338] width 46 height 23
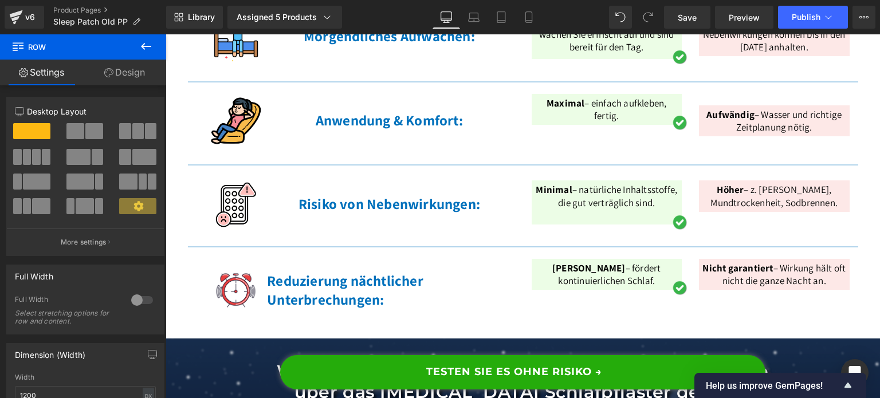
scroll to position [5852, 0]
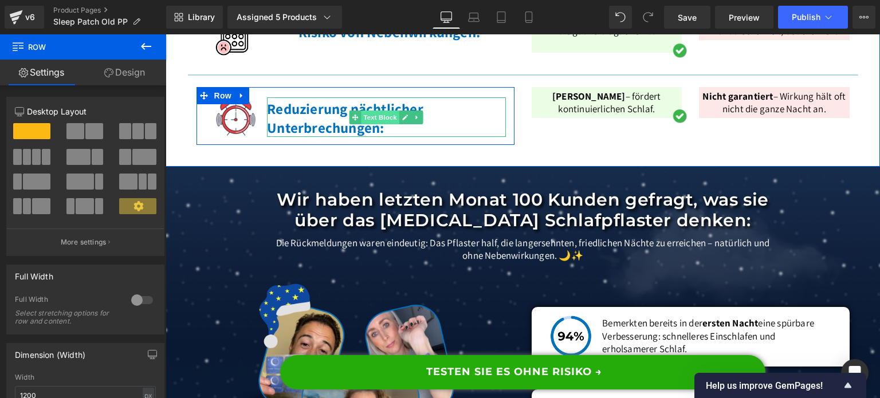
click at [369, 124] on span "Text Block" at bounding box center [380, 118] width 38 height 14
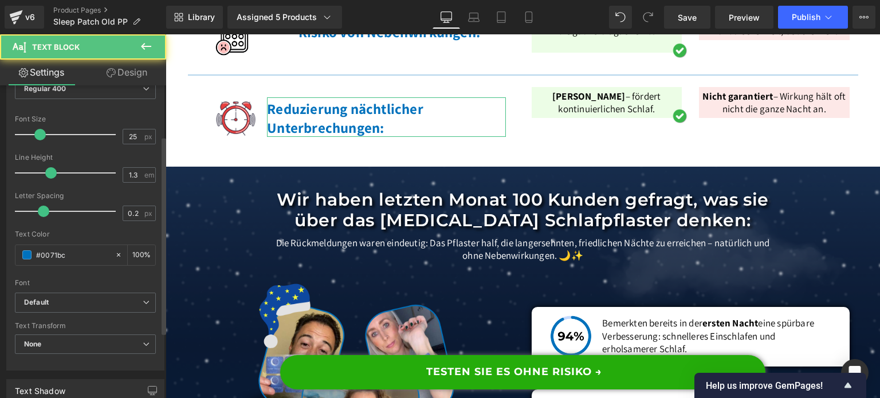
scroll to position [286, 0]
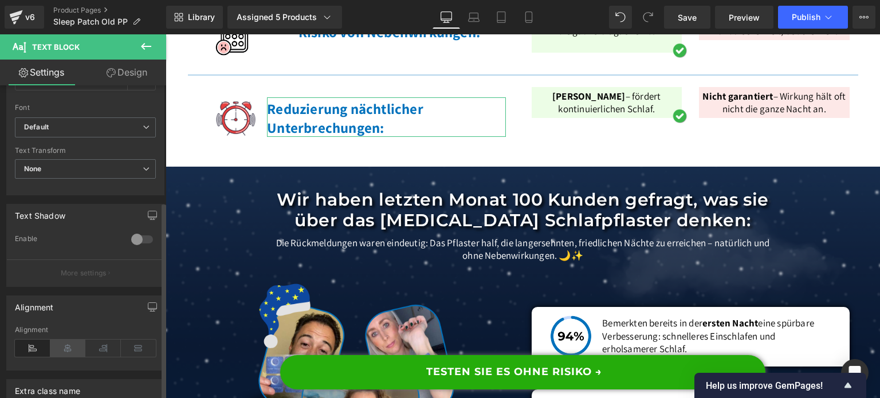
click at [76, 348] on icon at bounding box center [68, 348] width 36 height 17
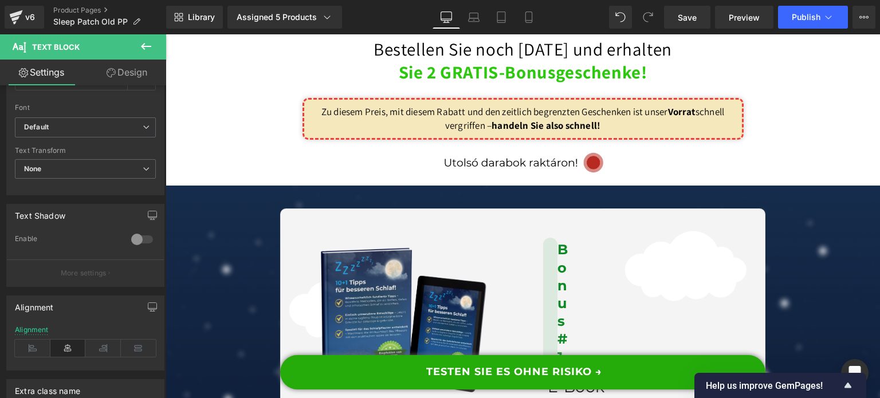
scroll to position [7512, 0]
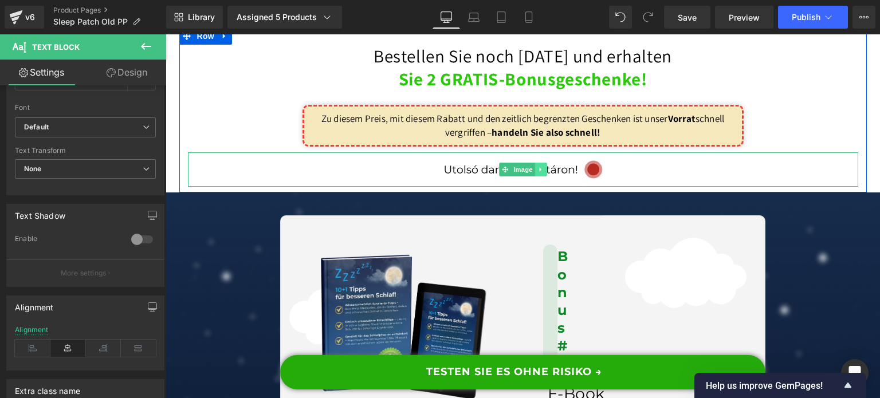
click at [537, 173] on icon at bounding box center [540, 169] width 6 height 7
click at [543, 173] on icon at bounding box center [546, 170] width 6 height 6
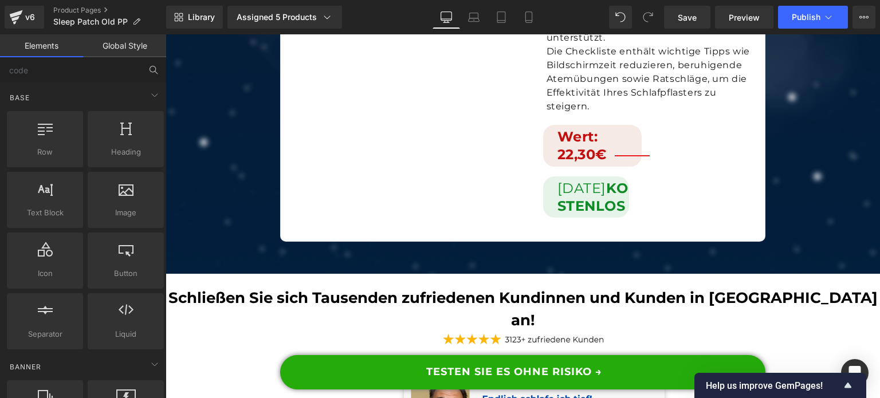
scroll to position [8543, 0]
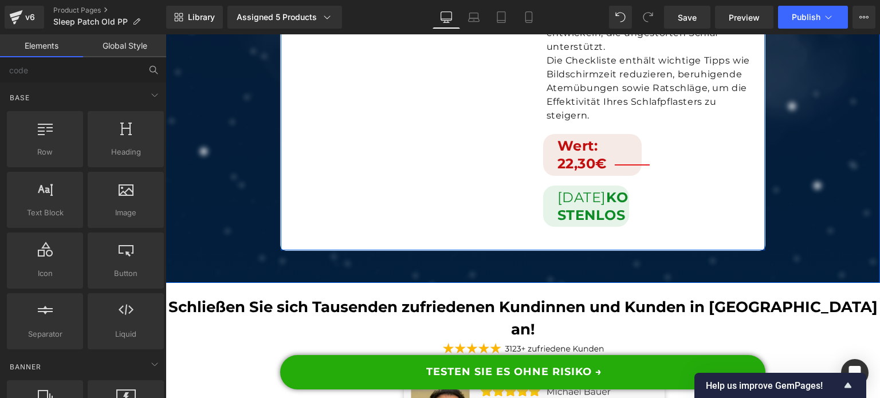
click at [589, 172] on font "Wert: 22,30€" at bounding box center [582, 154] width 50 height 34
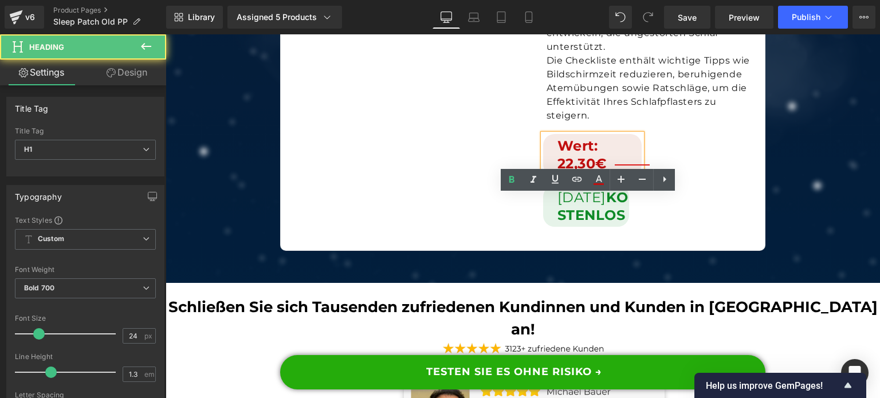
click at [602, 172] on font "Wert: 22,30€" at bounding box center [582, 154] width 50 height 34
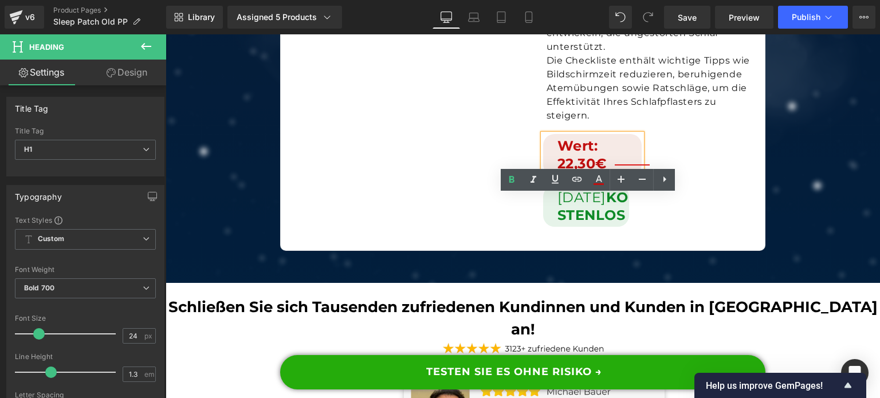
click at [593, 172] on font "Wert: 22,30€" at bounding box center [582, 154] width 50 height 34
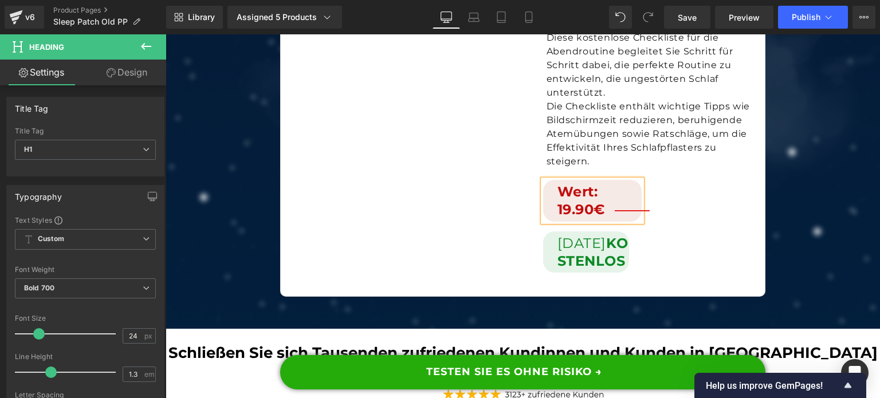
scroll to position [8486, 0]
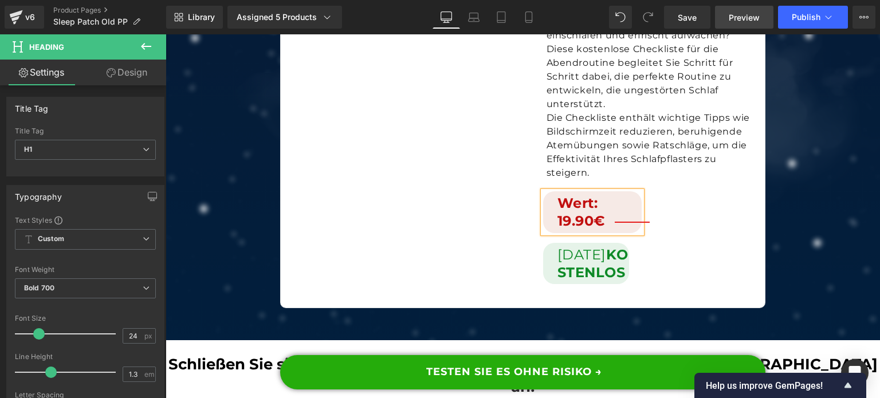
click at [740, 15] on span "Preview" at bounding box center [743, 17] width 31 height 12
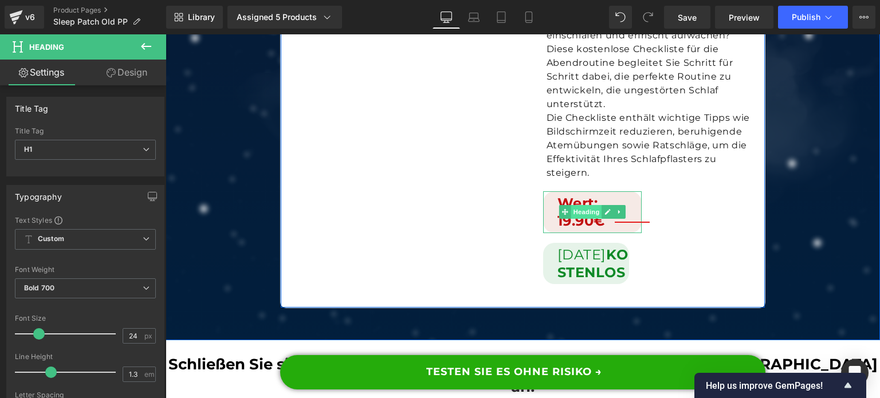
click at [593, 219] on span "Heading" at bounding box center [586, 212] width 31 height 14
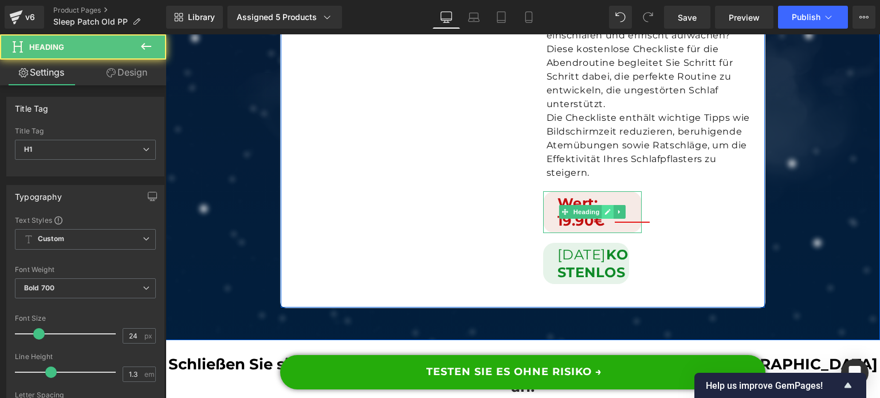
click at [601, 219] on link at bounding box center [607, 212] width 12 height 14
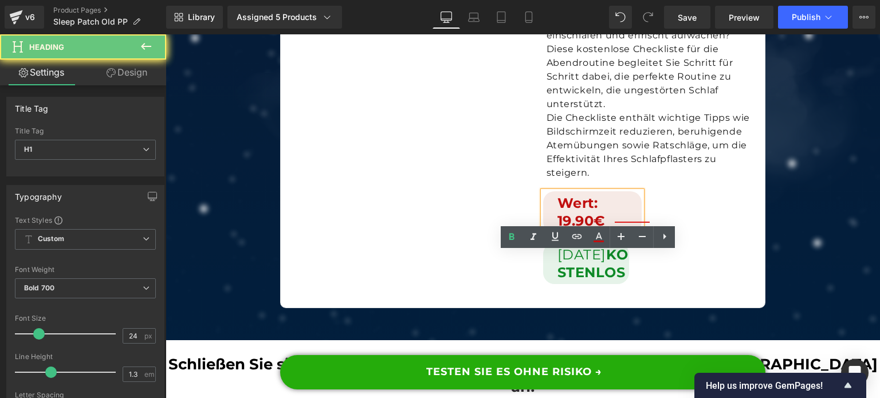
click at [579, 229] on font "Wert: 19.90€" at bounding box center [581, 212] width 48 height 34
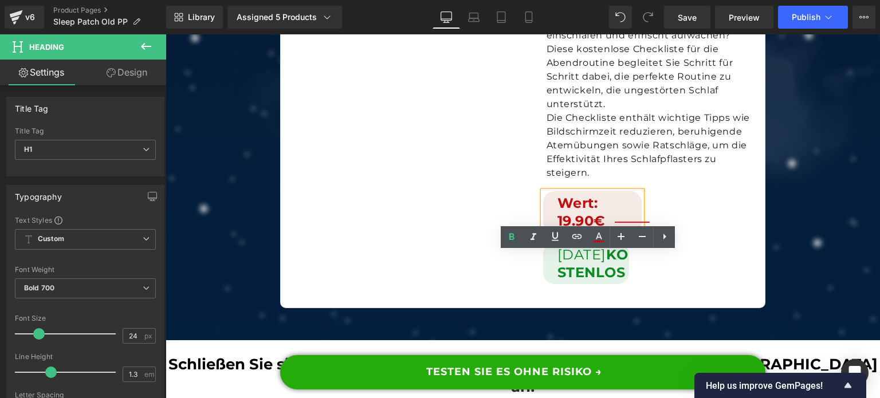
click at [557, 229] on font "Wert: 19.90€" at bounding box center [581, 212] width 48 height 34
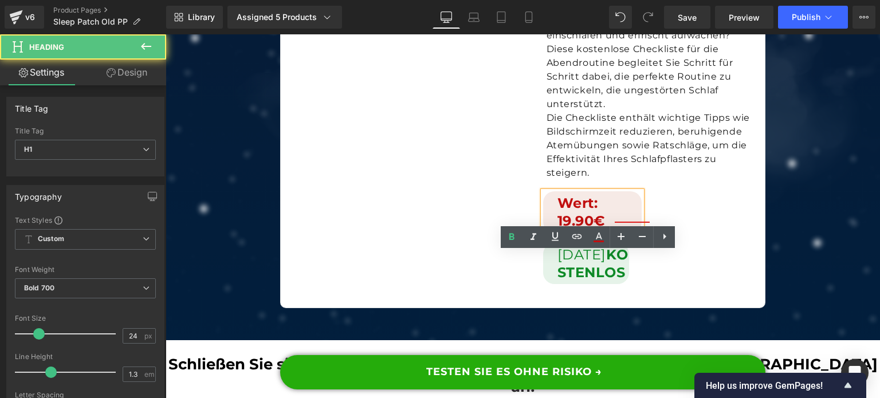
click at [564, 229] on font "Wert: 19.90€" at bounding box center [581, 212] width 48 height 34
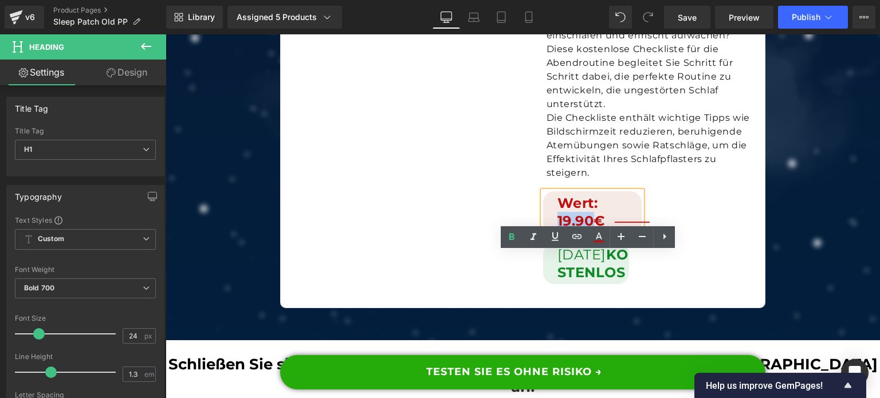
drag, startPoint x: 554, startPoint y: 285, endPoint x: 592, endPoint y: 286, distance: 38.4
click at [592, 229] on font "Wert: 19.90€" at bounding box center [581, 212] width 48 height 34
click at [570, 229] on font "Wert: 19.90€" at bounding box center [581, 212] width 48 height 34
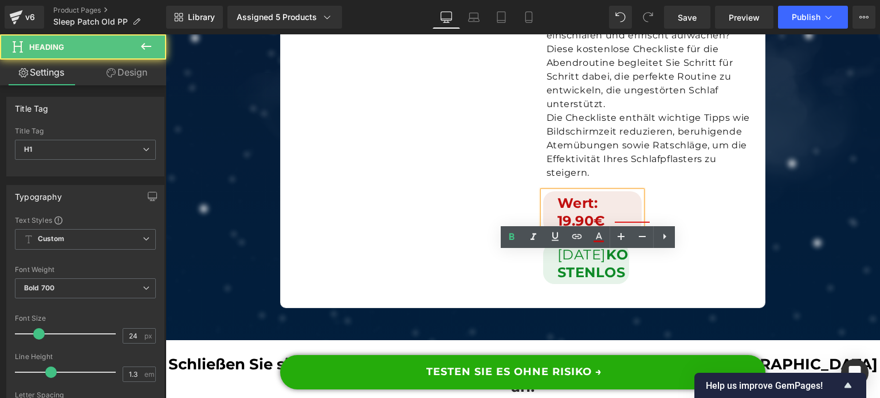
click at [564, 229] on font "Wert: 19.90€" at bounding box center [581, 212] width 48 height 34
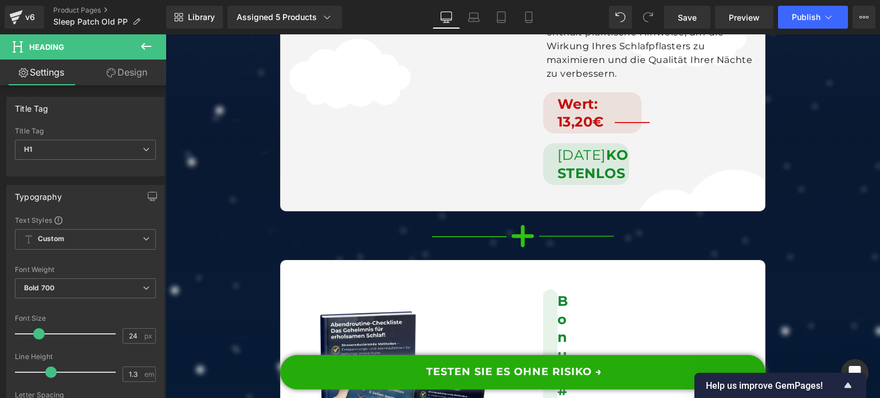
scroll to position [7971, 0]
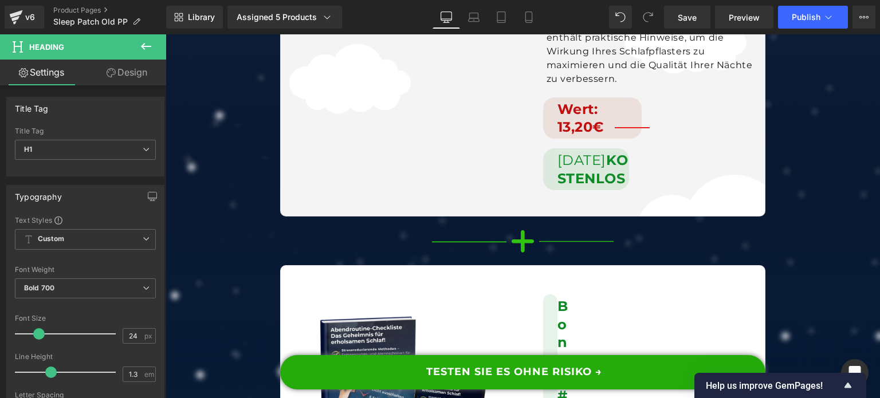
click at [578, 139] on div "Wert: 13,20€ Heading" at bounding box center [592, 117] width 99 height 41
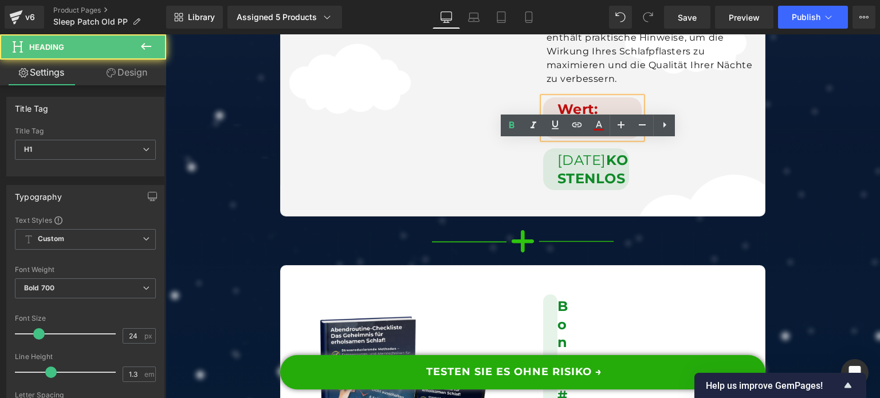
click at [586, 135] on font "Wert: 13,20€" at bounding box center [580, 118] width 47 height 34
drag, startPoint x: 587, startPoint y: 167, endPoint x: 548, endPoint y: 170, distance: 39.0
click at [548, 139] on div "Wert: 13,20€" at bounding box center [592, 117] width 99 height 41
paste div
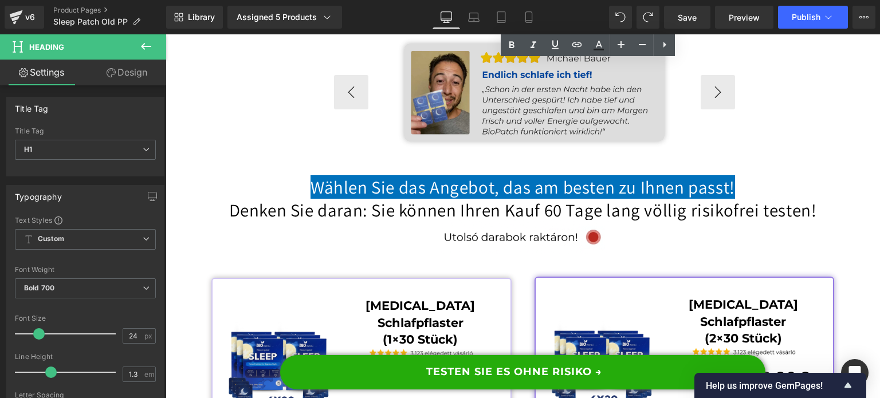
scroll to position [9230, 0]
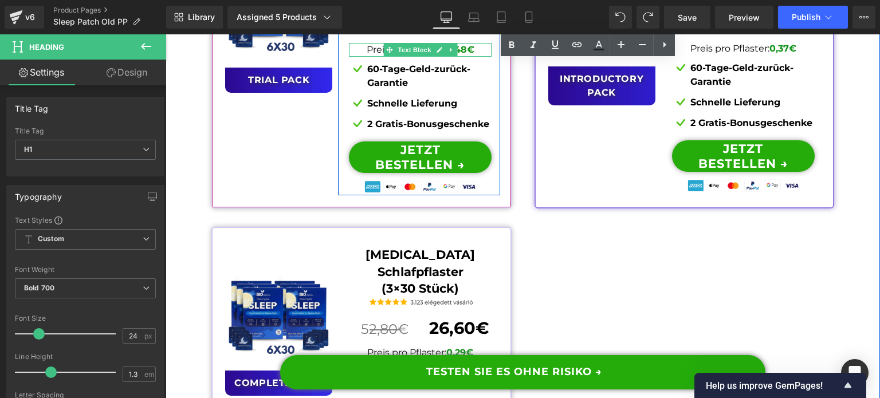
click at [466, 55] on strong "0,48€" at bounding box center [459, 49] width 29 height 11
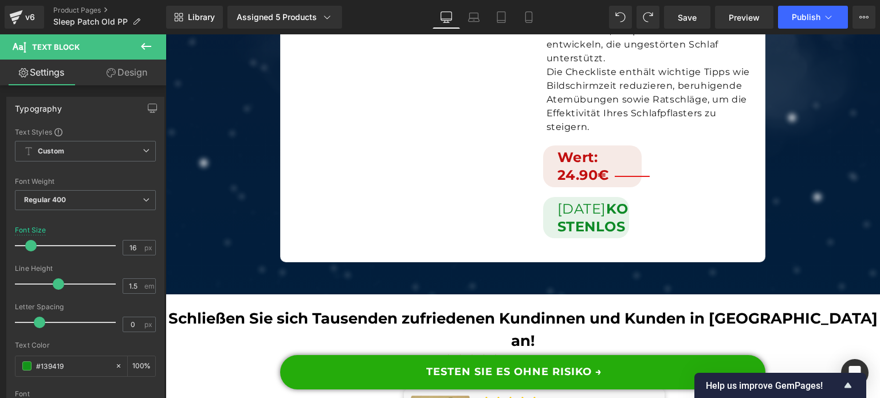
scroll to position [8543, 0]
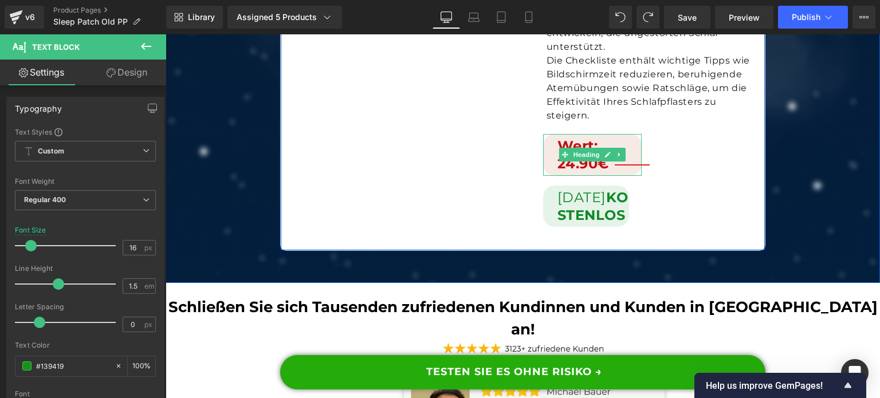
click at [593, 172] on font "Wert: 24.90€" at bounding box center [583, 154] width 52 height 34
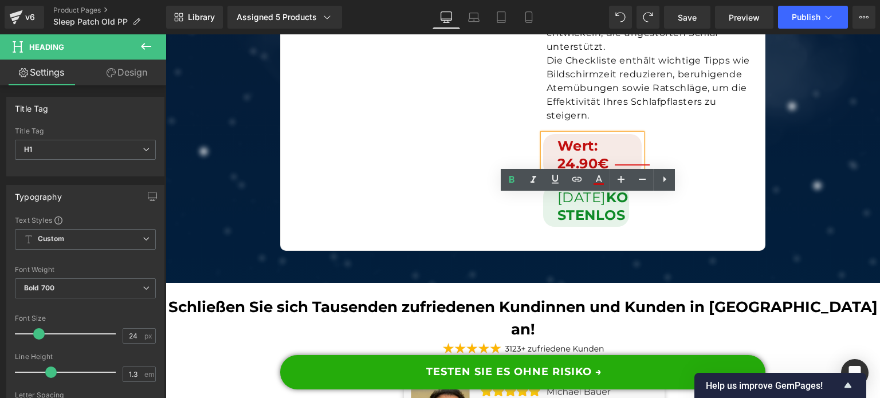
click at [577, 172] on font "Wert: 24.90€" at bounding box center [583, 154] width 52 height 34
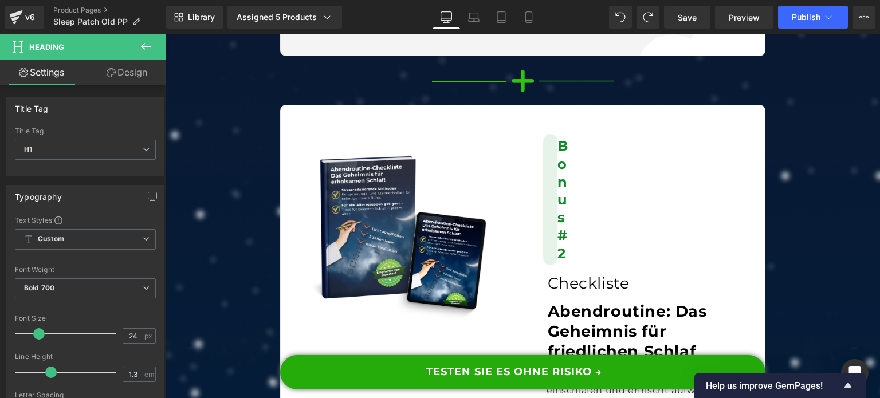
scroll to position [7971, 0]
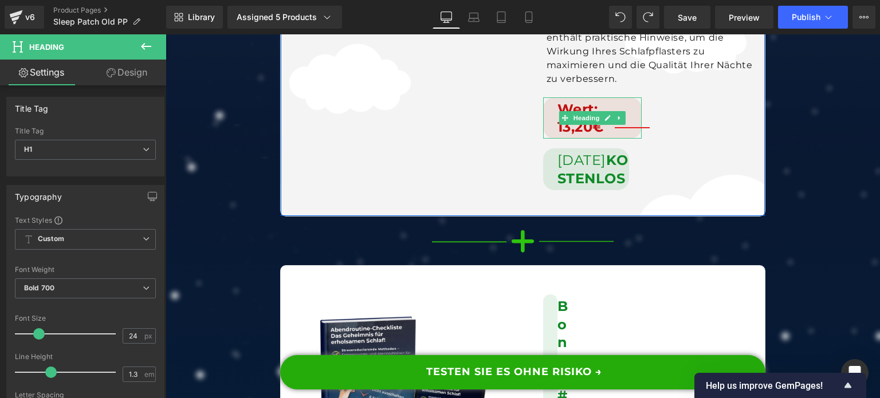
click at [589, 135] on font "Wert: 13,20€" at bounding box center [580, 118] width 47 height 34
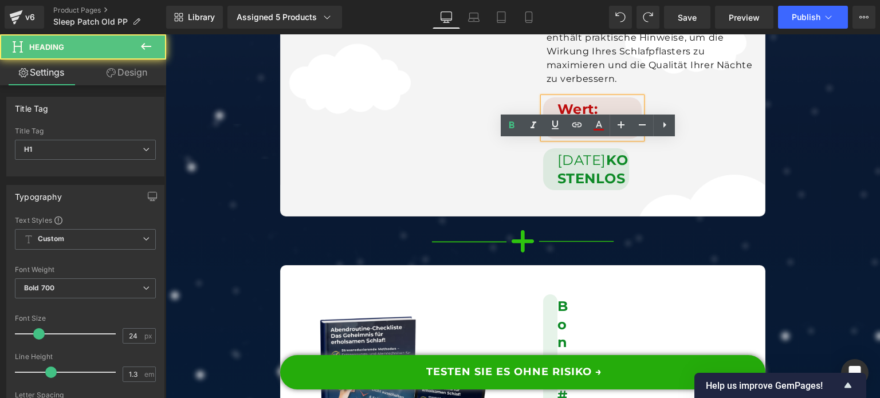
click at [588, 135] on font "Wert: 13,20€" at bounding box center [580, 118] width 47 height 34
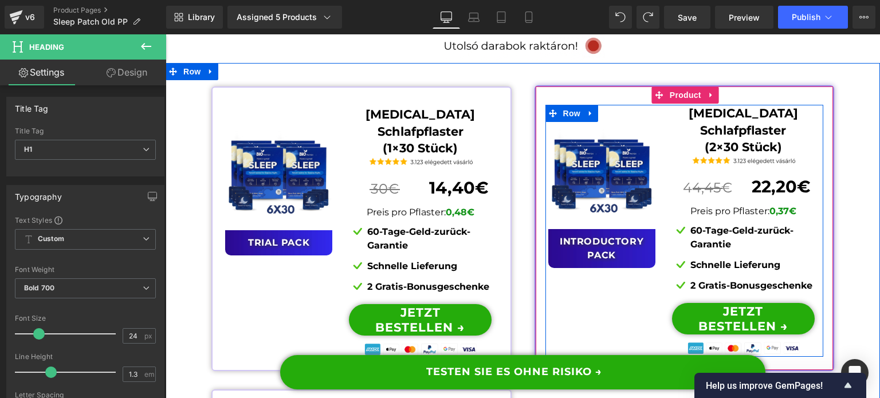
scroll to position [9059, 0]
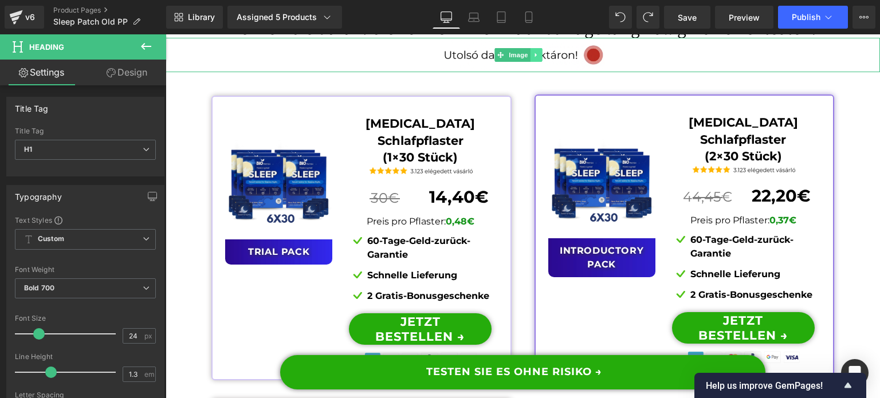
click at [539, 62] on link at bounding box center [536, 55] width 12 height 14
click at [543, 58] on icon at bounding box center [542, 55] width 6 height 6
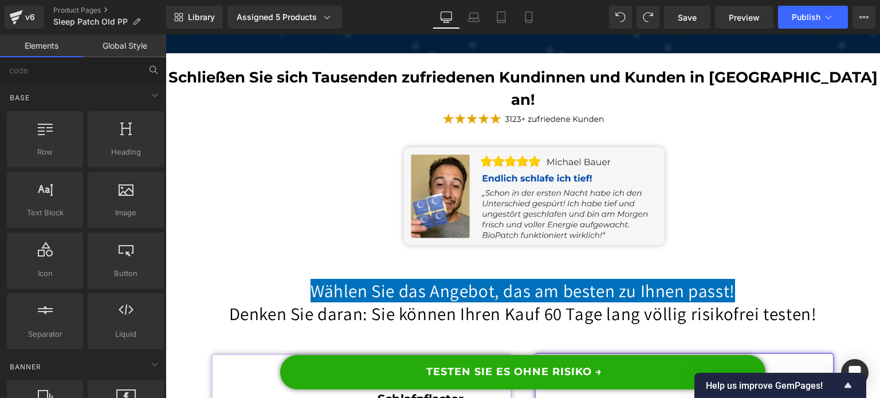
scroll to position [8772, 0]
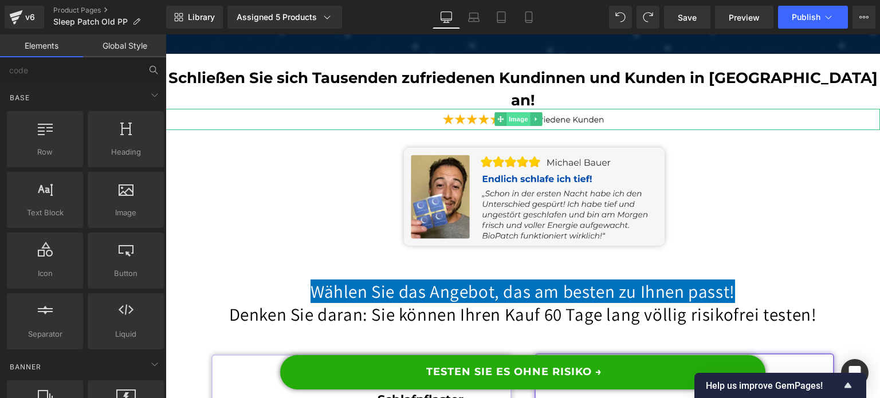
click at [516, 126] on span "Image" at bounding box center [518, 119] width 24 height 14
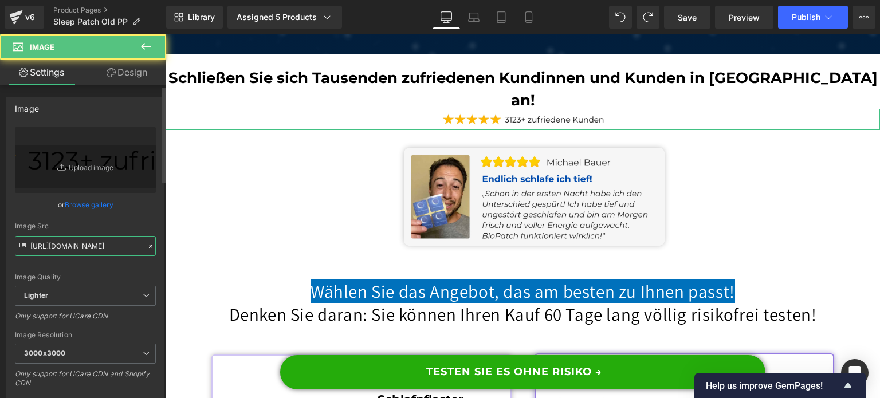
click at [71, 242] on input "[URL][DOMAIN_NAME]" at bounding box center [85, 246] width 141 height 20
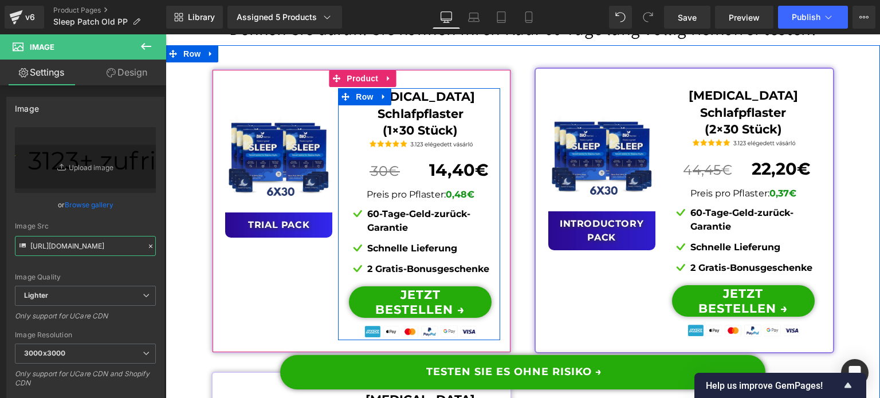
scroll to position [9059, 0]
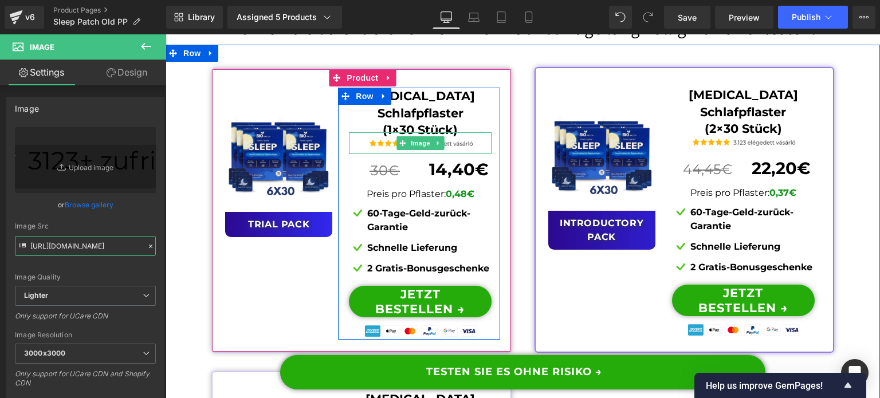
drag, startPoint x: 412, startPoint y: 198, endPoint x: 174, endPoint y: 206, distance: 237.8
click at [412, 150] on span "Image" at bounding box center [420, 143] width 24 height 14
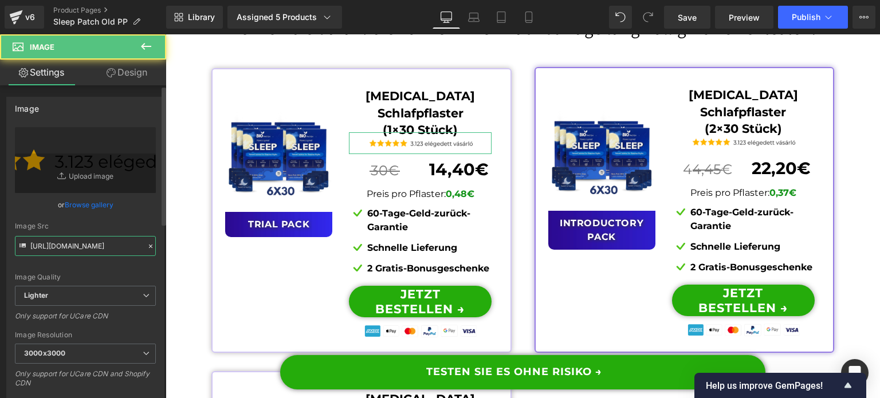
click at [103, 250] on input "[URL][DOMAIN_NAME]" at bounding box center [85, 246] width 141 height 20
paste input "27ceef53-4811-40bc-9826-59aa6cd3c10b/-/format/auto/-/preview/3000x3000/-/qualit…"
type input "[URL][DOMAIN_NAME]"
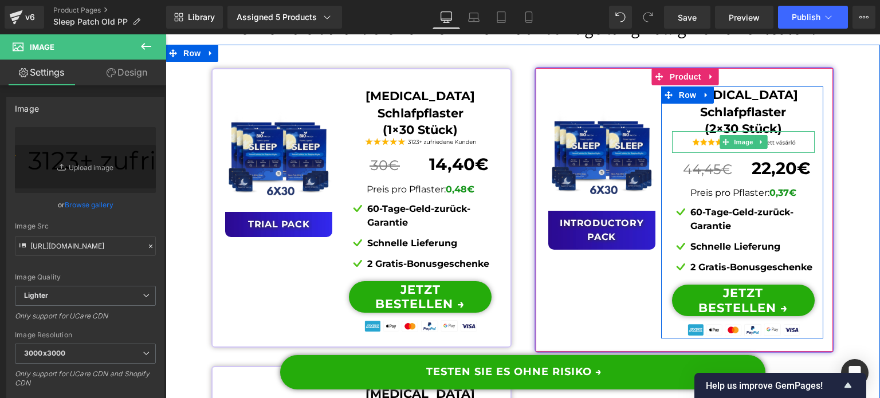
click at [737, 149] on span "Image" at bounding box center [743, 142] width 24 height 14
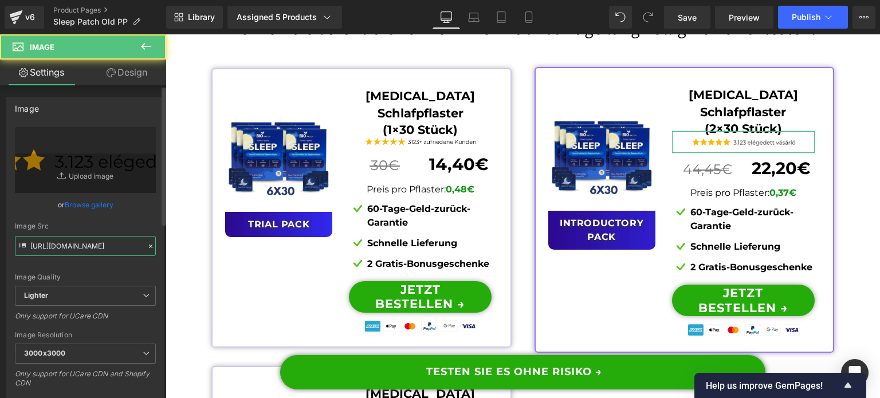
click at [112, 240] on input "[URL][DOMAIN_NAME]" at bounding box center [85, 246] width 141 height 20
paste input "27ceef53-4811-40bc-9826-59aa6cd3c10b/-/format/auto/-/preview/3000x3000/-/qualit…"
type input "[URL][DOMAIN_NAME]"
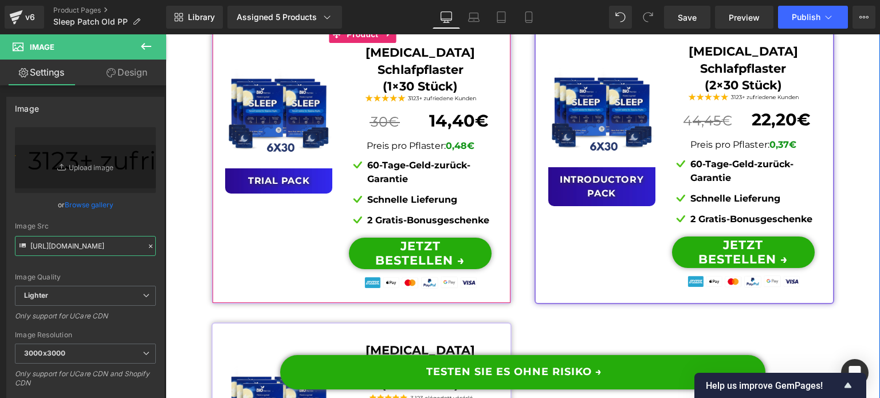
scroll to position [9345, 0]
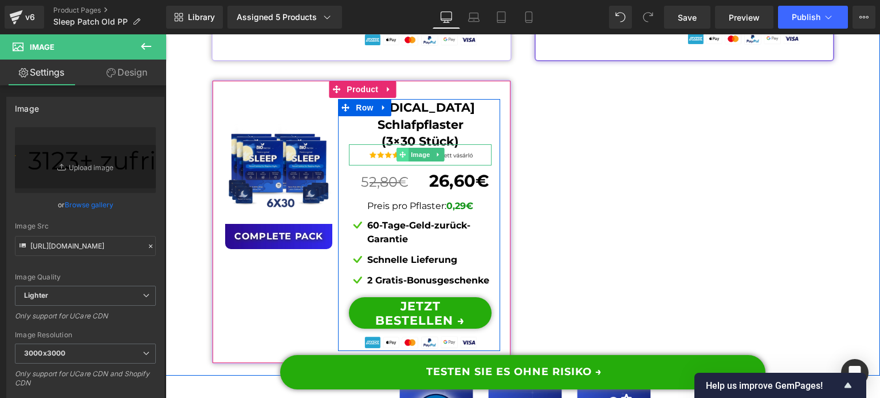
click at [402, 161] on span at bounding box center [403, 155] width 12 height 14
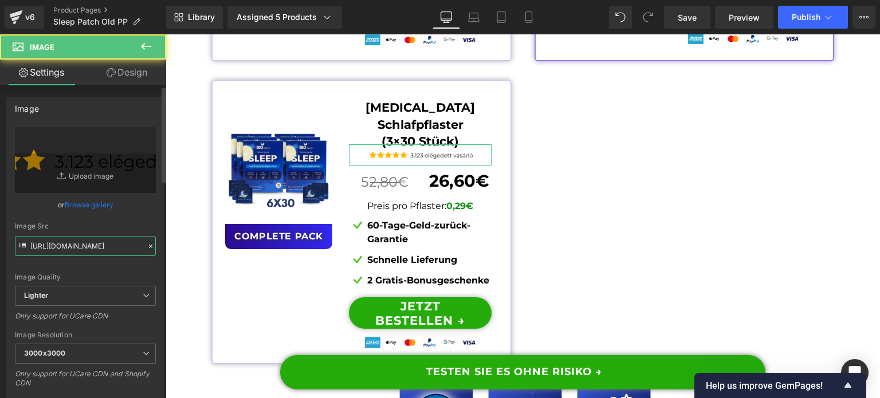
click at [101, 240] on input "[URL][DOMAIN_NAME]" at bounding box center [85, 246] width 141 height 20
paste input "27ceef53-4811-40bc-9826-59aa6cd3c10b/-/format/auto/-/preview/3000x3000/-/qualit…"
type input "[URL][DOMAIN_NAME]"
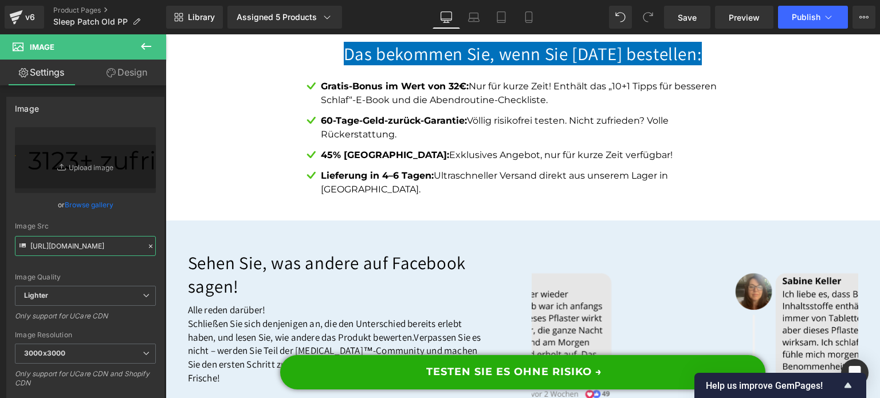
scroll to position [9803, 0]
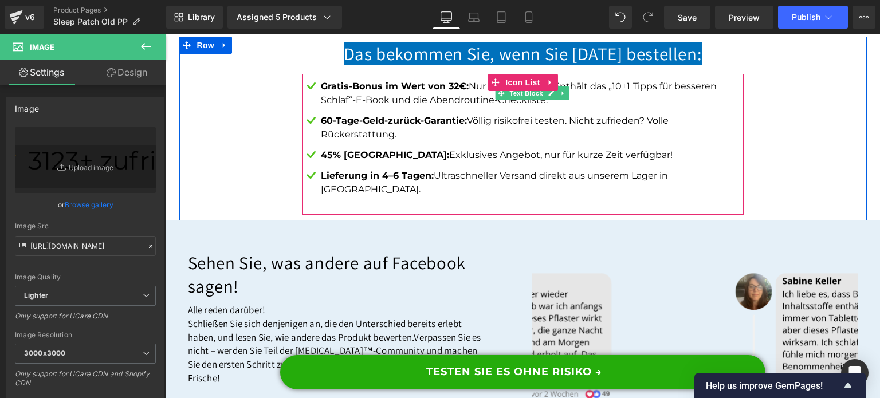
click at [456, 92] on span "Gratis-Bonus im Wert von 32€:" at bounding box center [395, 86] width 148 height 11
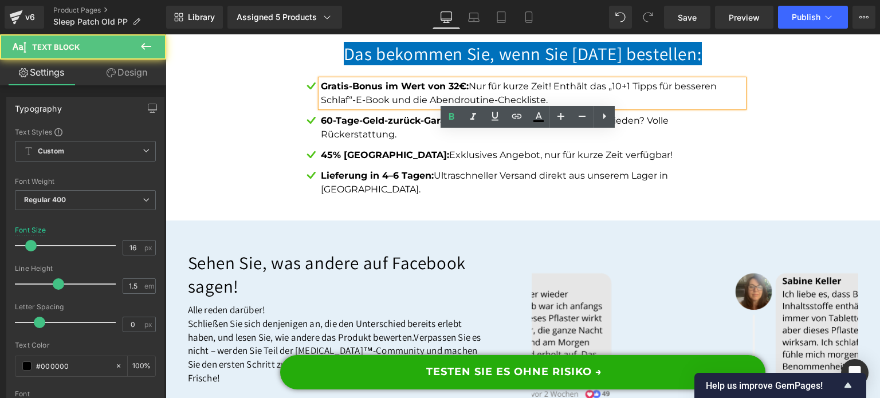
click at [460, 92] on span "Gratis-Bonus im Wert von 32€:" at bounding box center [395, 86] width 148 height 11
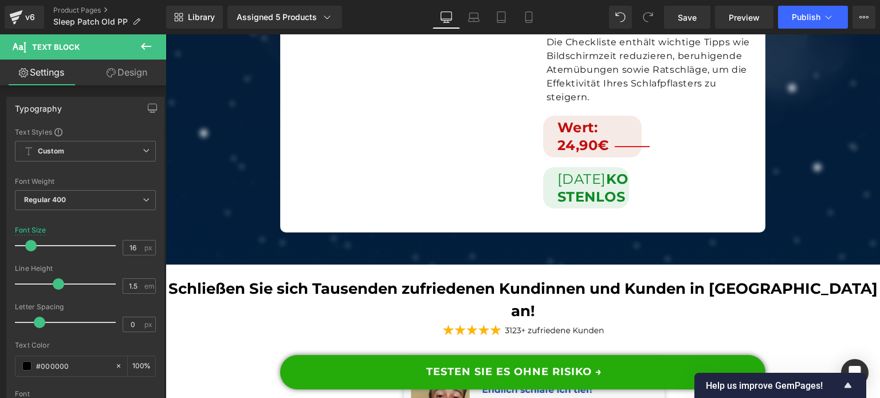
scroll to position [8600, 0]
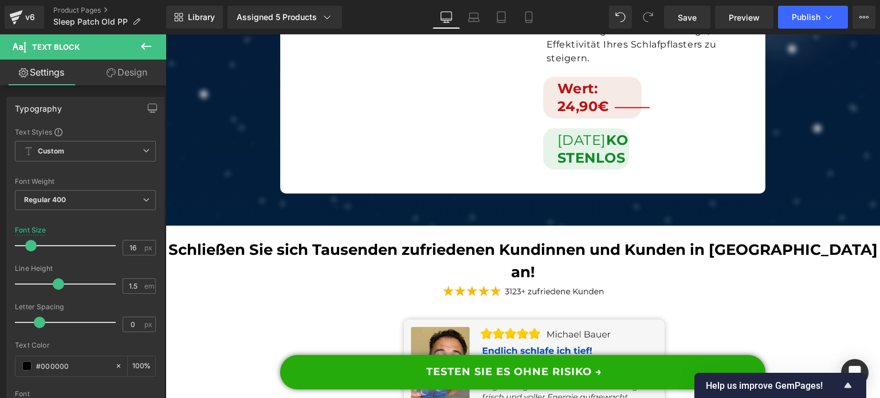
click at [587, 118] on div "Wert: 24,90€ Heading" at bounding box center [592, 97] width 99 height 41
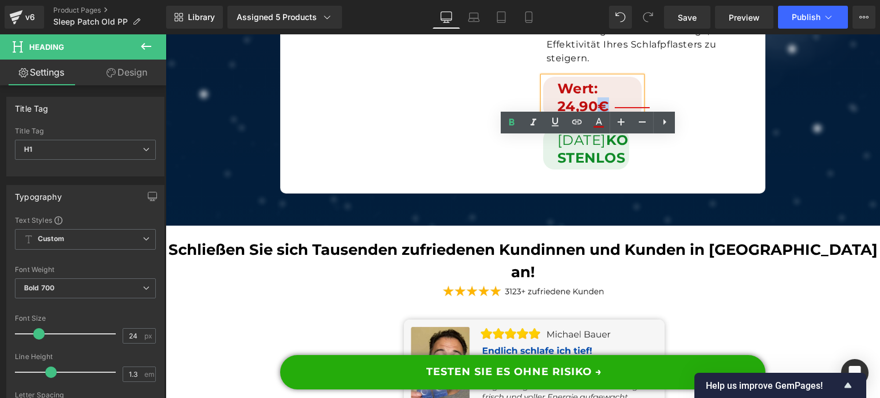
drag, startPoint x: 594, startPoint y: 163, endPoint x: 600, endPoint y: 163, distance: 6.3
click at [600, 115] on font "Wert: 24,90€" at bounding box center [583, 97] width 52 height 34
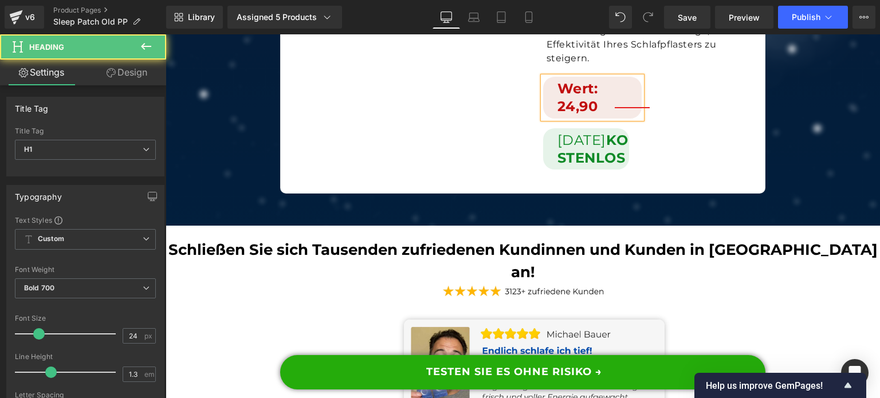
click at [557, 115] on font "Wert: 24,90" at bounding box center [577, 97] width 41 height 34
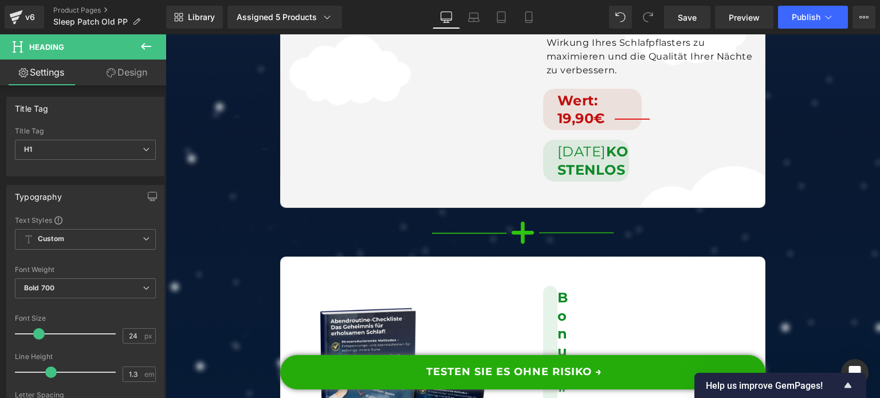
scroll to position [7971, 0]
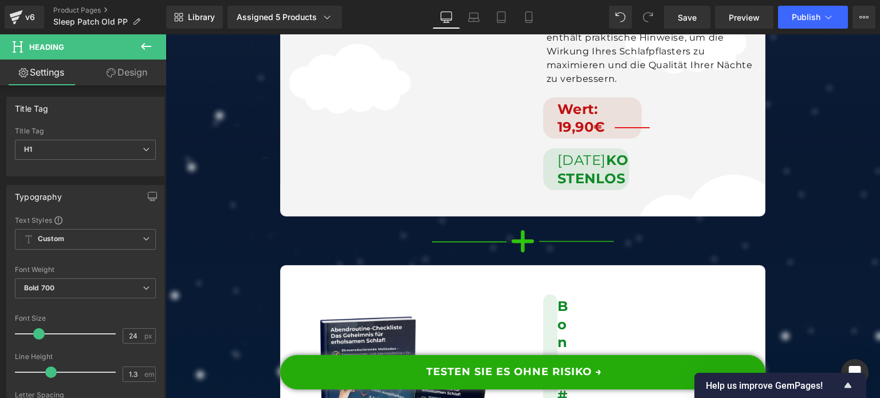
click at [580, 139] on div "Wert: 19,90€ Heading" at bounding box center [592, 117] width 99 height 41
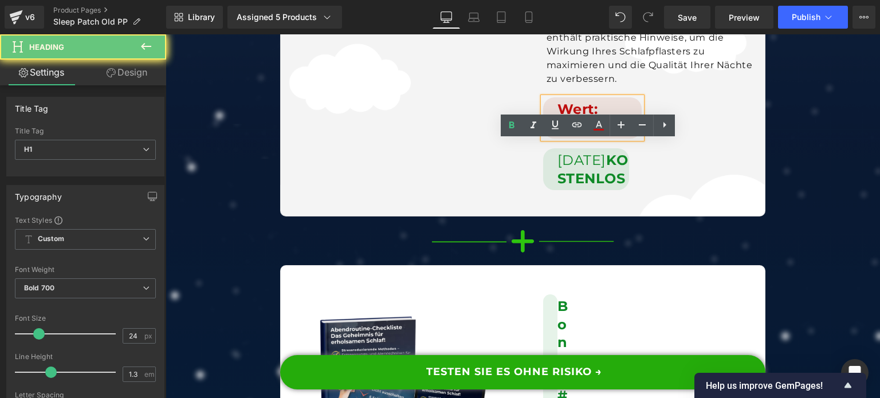
click at [557, 135] on font "Wert: 19,90€" at bounding box center [581, 118] width 48 height 34
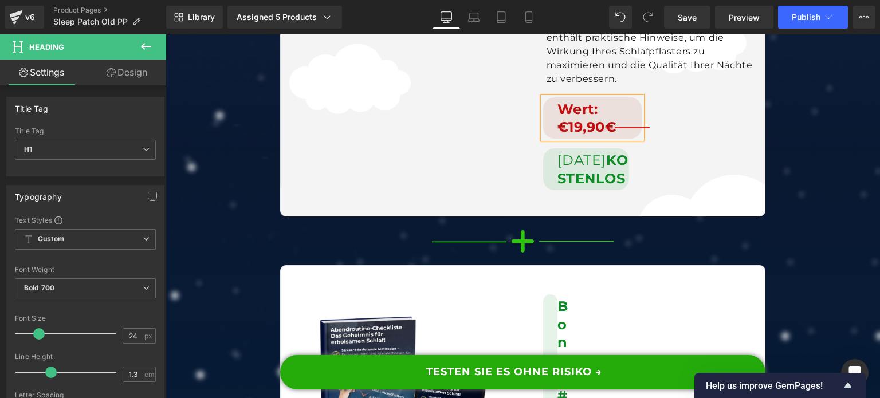
click at [608, 135] on font "Wert: €19,90€" at bounding box center [586, 118] width 59 height 34
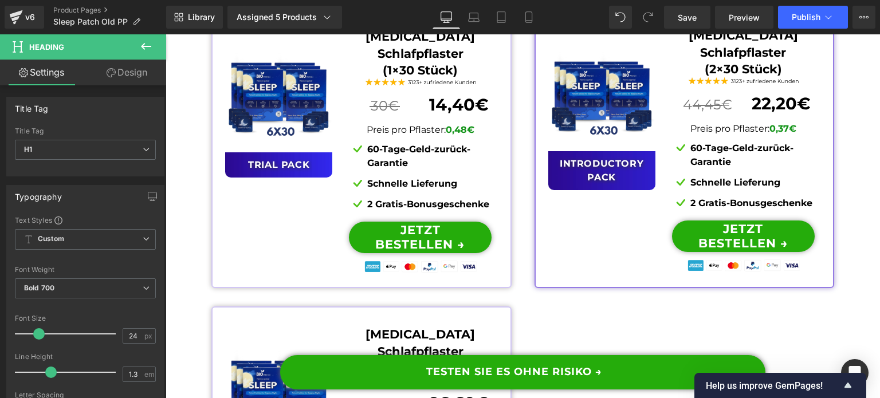
scroll to position [9116, 0]
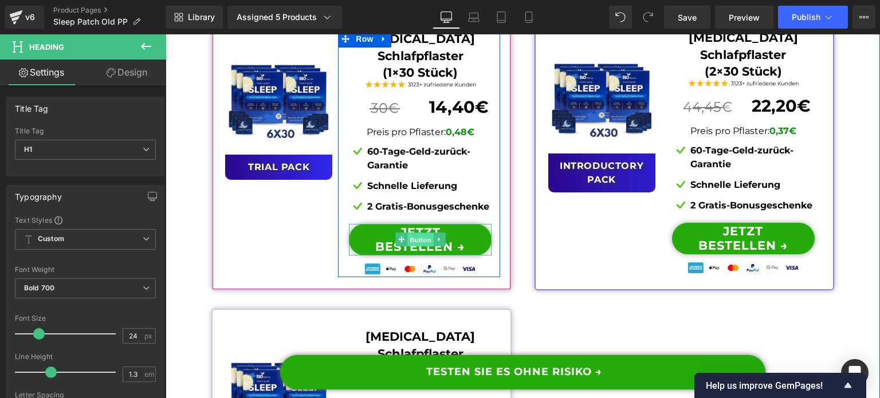
click at [412, 247] on span "Button" at bounding box center [420, 240] width 26 height 14
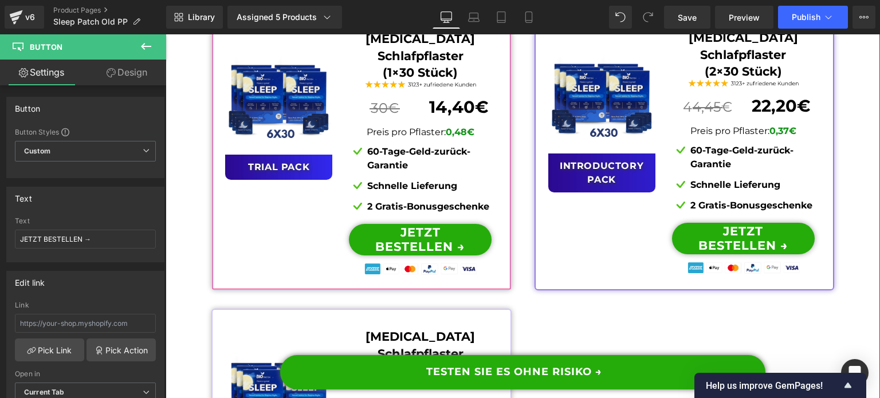
click at [360, 30] on span "Product" at bounding box center [362, 21] width 37 height 17
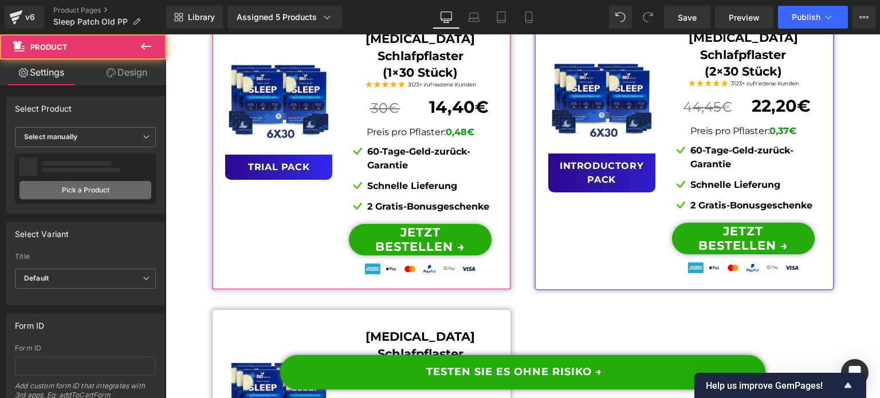
click at [102, 184] on link "Pick a Product" at bounding box center [85, 190] width 132 height 18
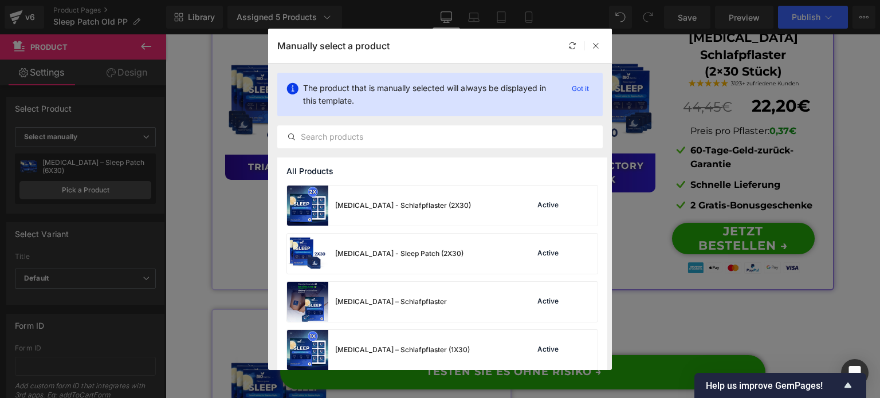
click at [428, 354] on div "Loading Product" at bounding box center [440, 352] width 62 height 13
click at [454, 342] on div "[MEDICAL_DATA] – Schlafpflaster (1X30) Active" at bounding box center [442, 350] width 310 height 40
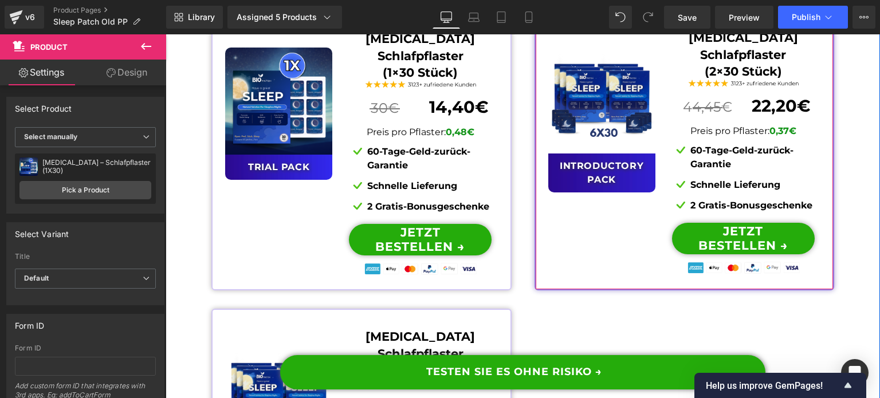
click at [671, 28] on span "Product" at bounding box center [685, 19] width 37 height 17
